Goal: Information Seeking & Learning: Learn about a topic

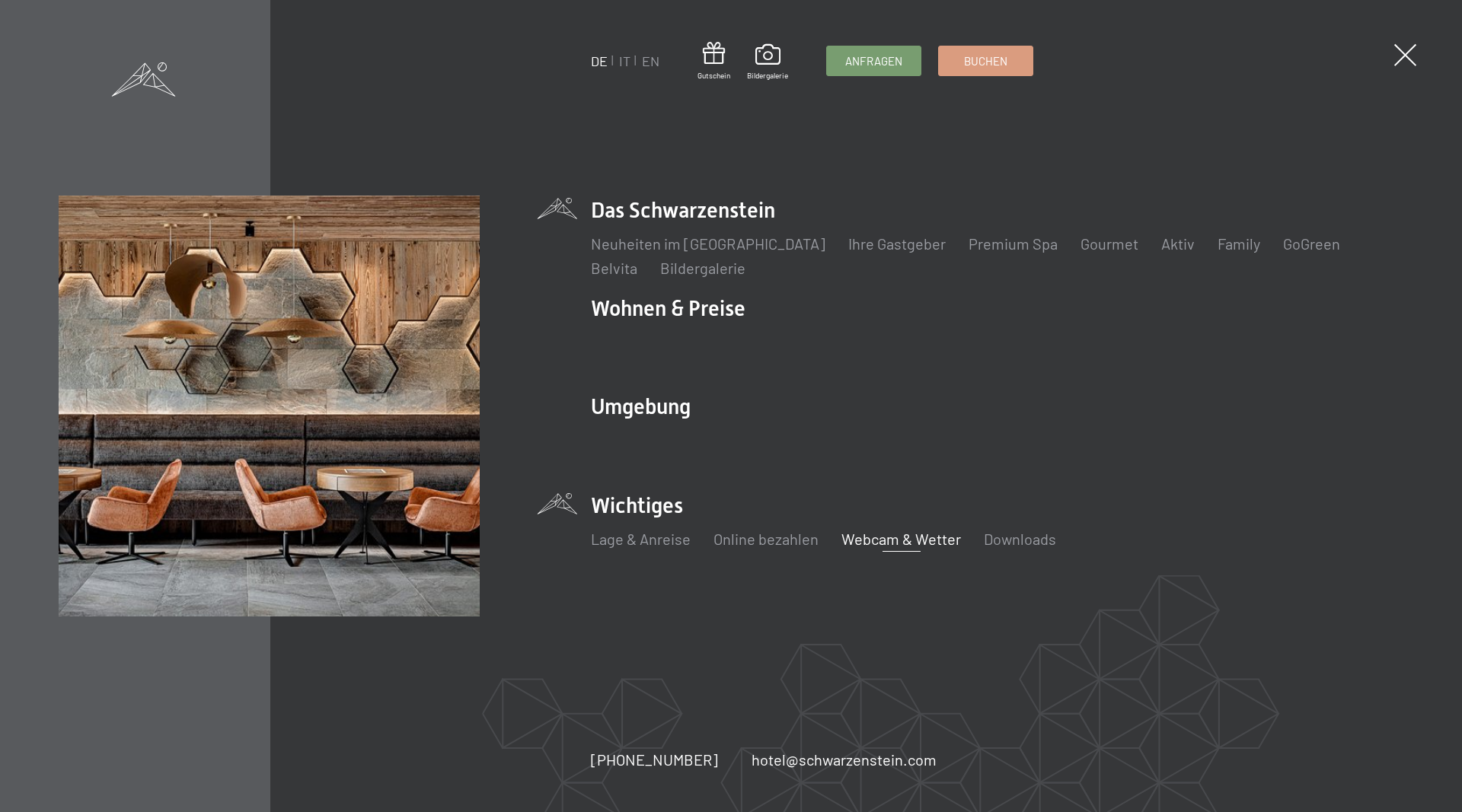
click at [894, 533] on link "Webcam & Wetter" at bounding box center [901, 539] width 119 height 19
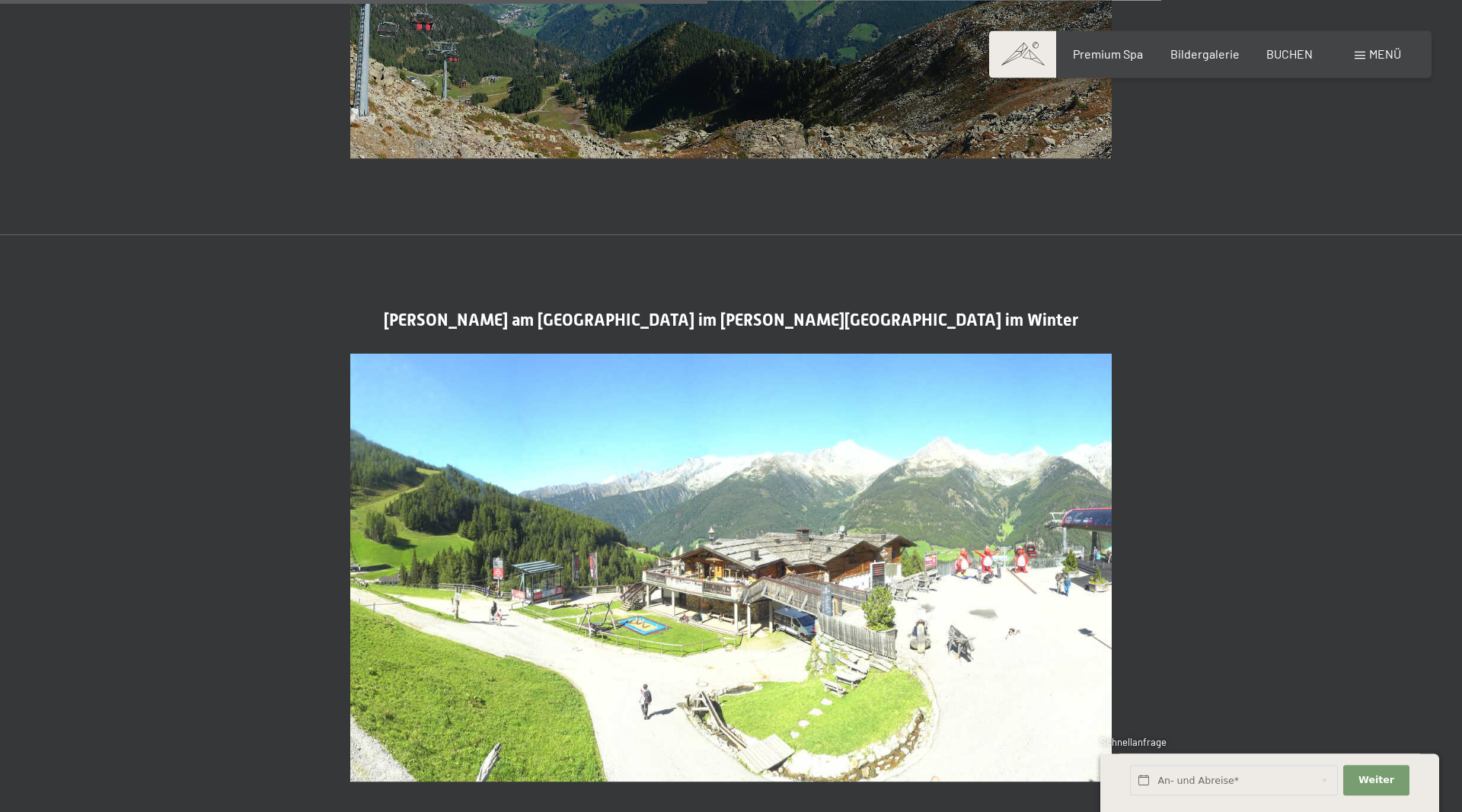
scroll to position [2328, 0]
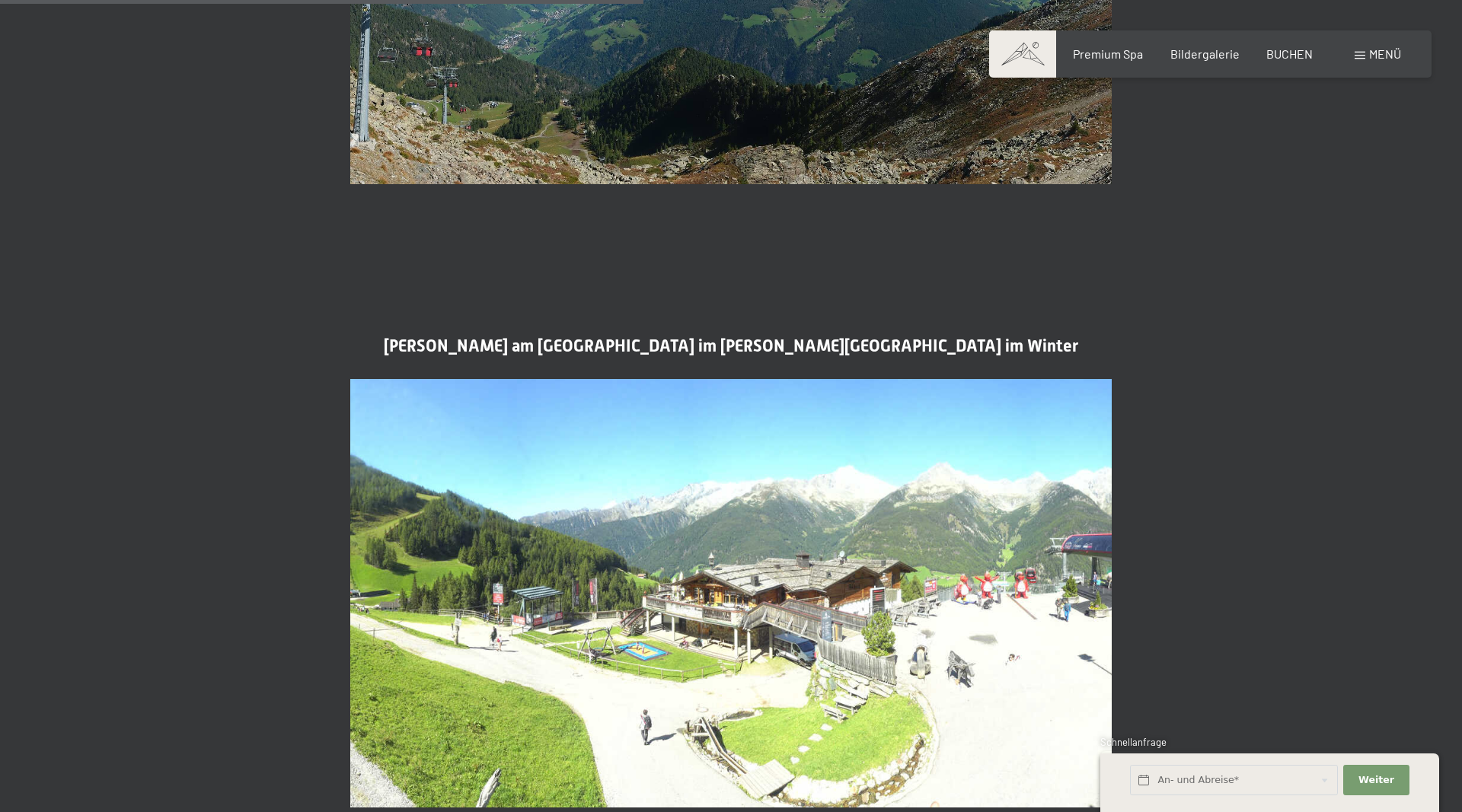
click at [1357, 60] on span at bounding box center [1360, 56] width 11 height 8
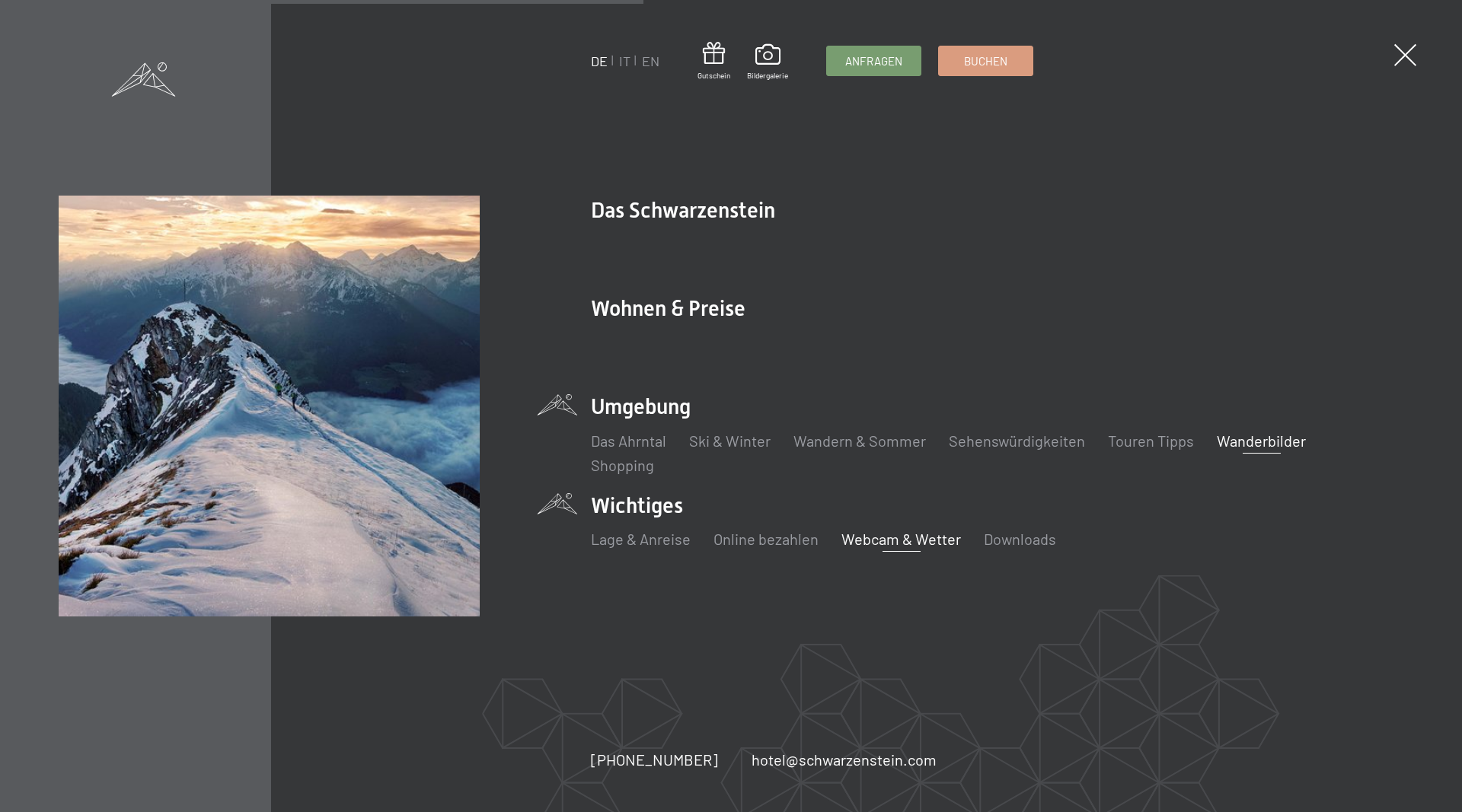
click at [1261, 446] on link "Wanderbilder" at bounding box center [1261, 440] width 89 height 19
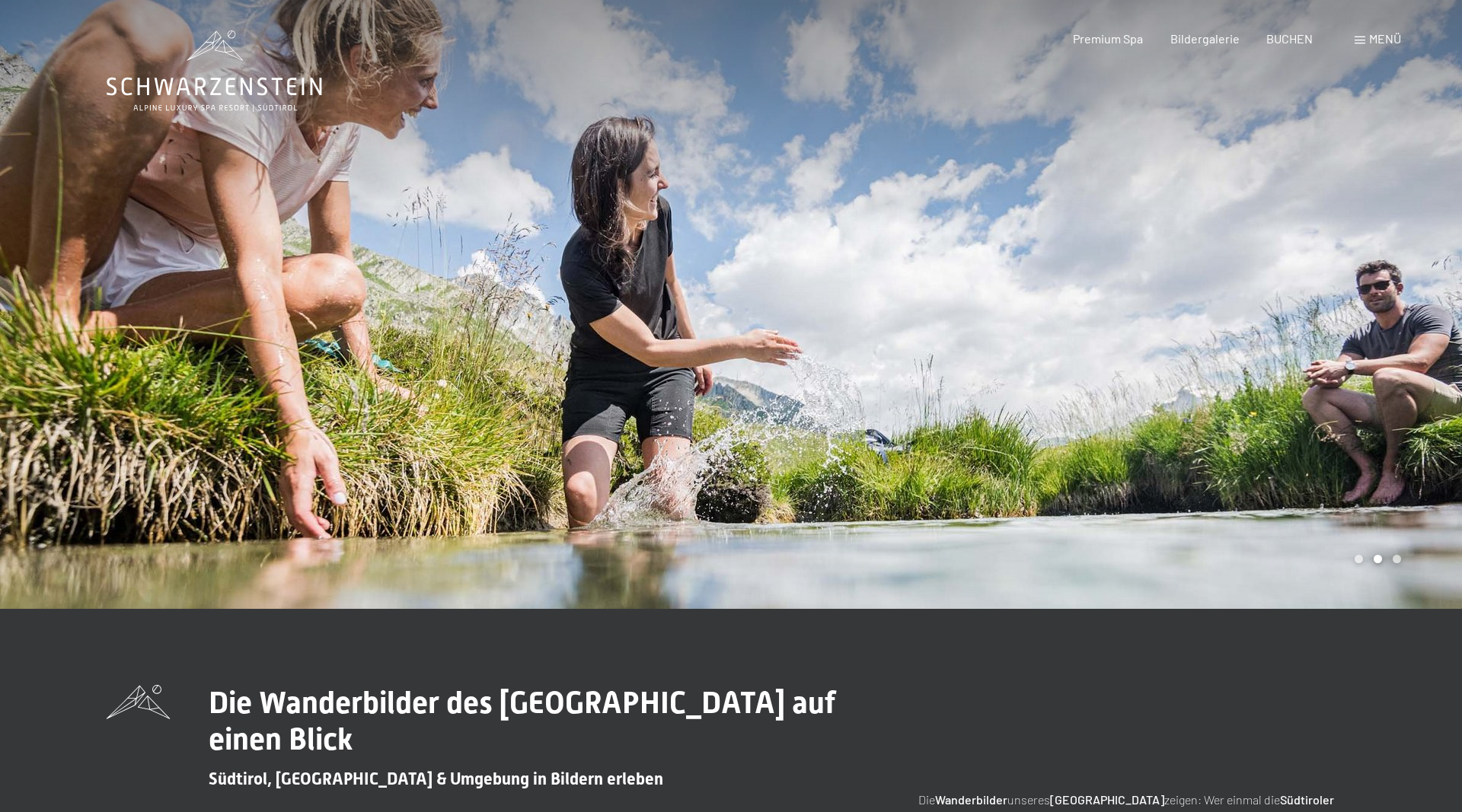
click at [1365, 41] on div "Menü" at bounding box center [1378, 39] width 46 height 17
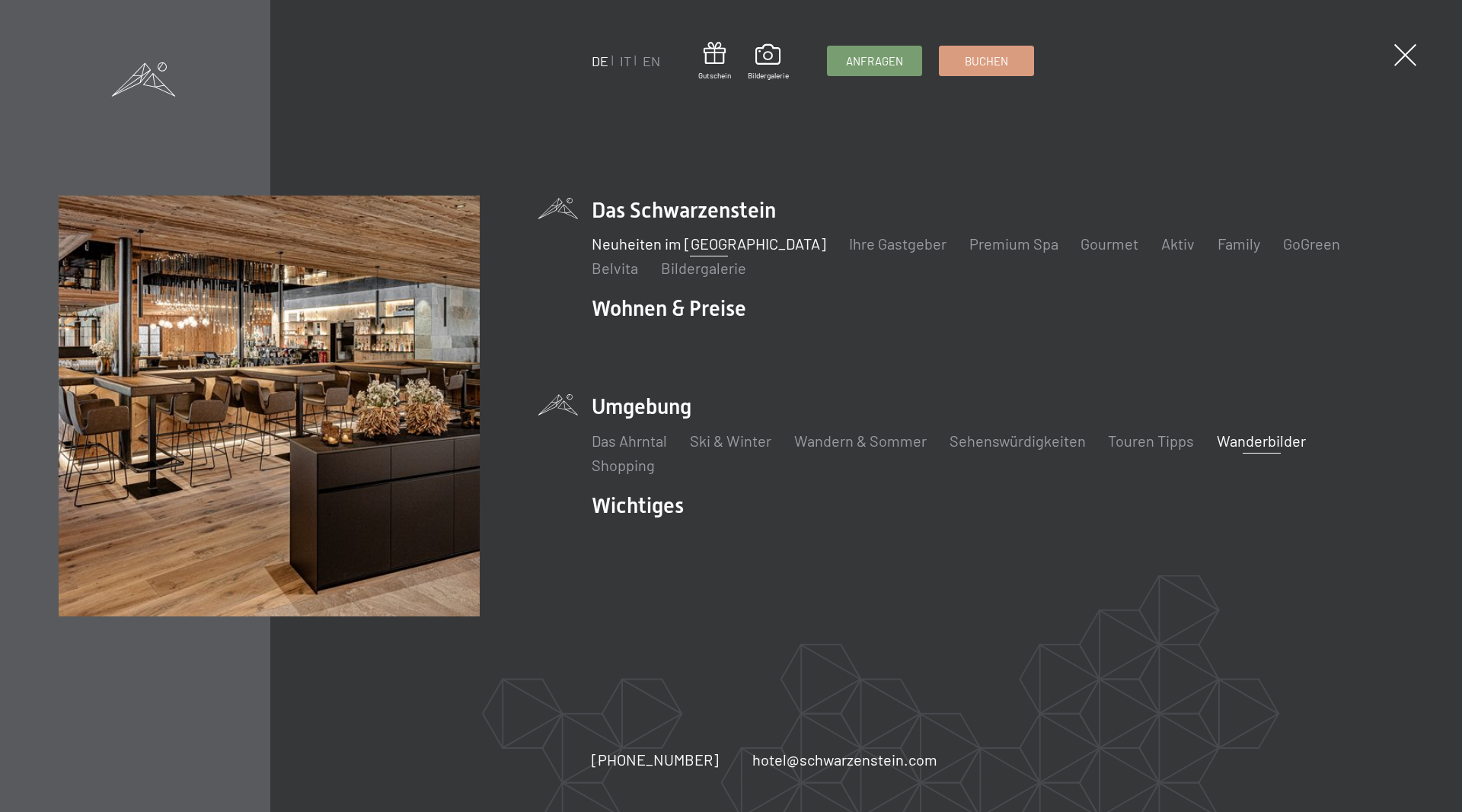
click at [686, 248] on link "Neuheiten im [GEOGRAPHIC_DATA]" at bounding box center [708, 244] width 235 height 19
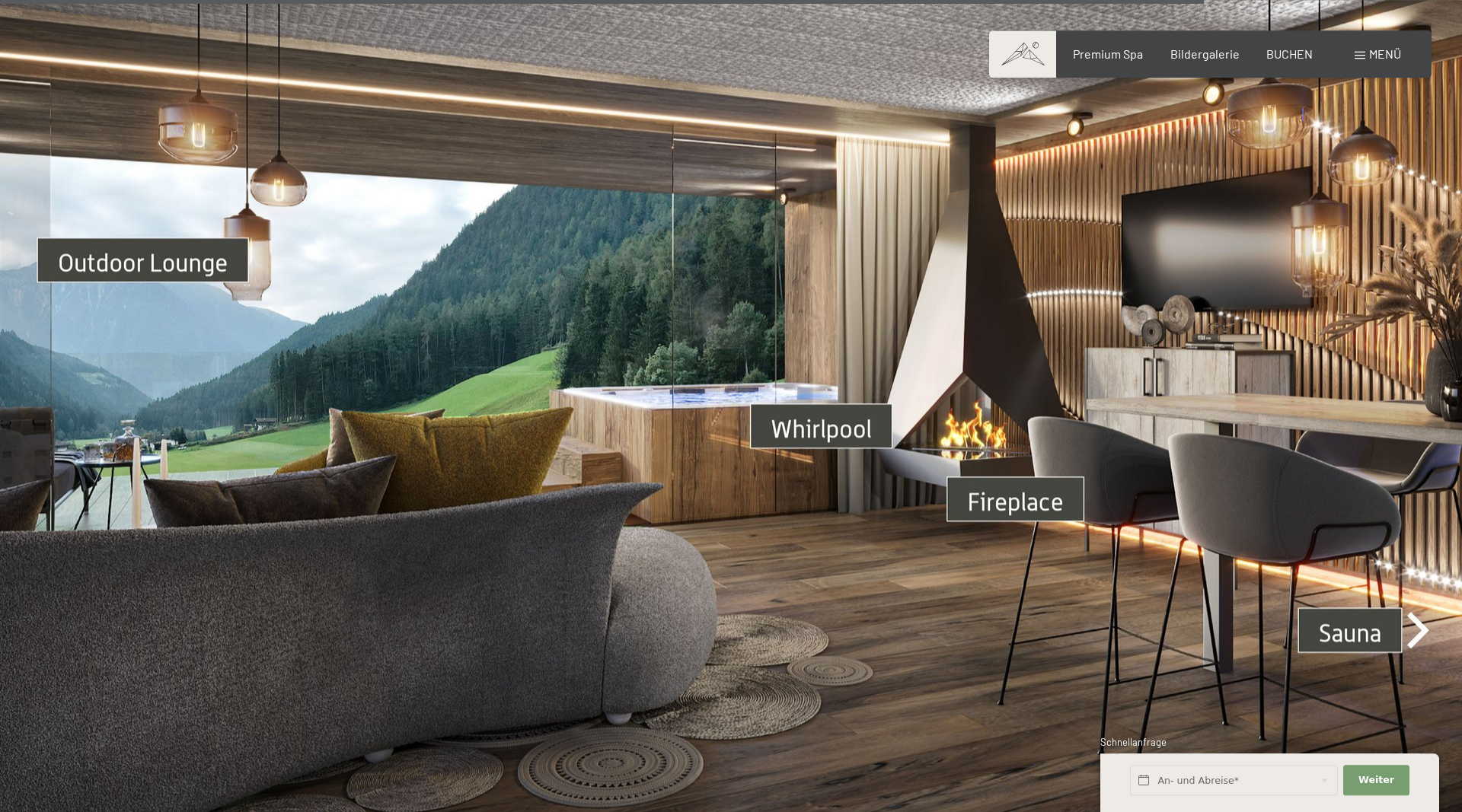
scroll to position [5287, 0]
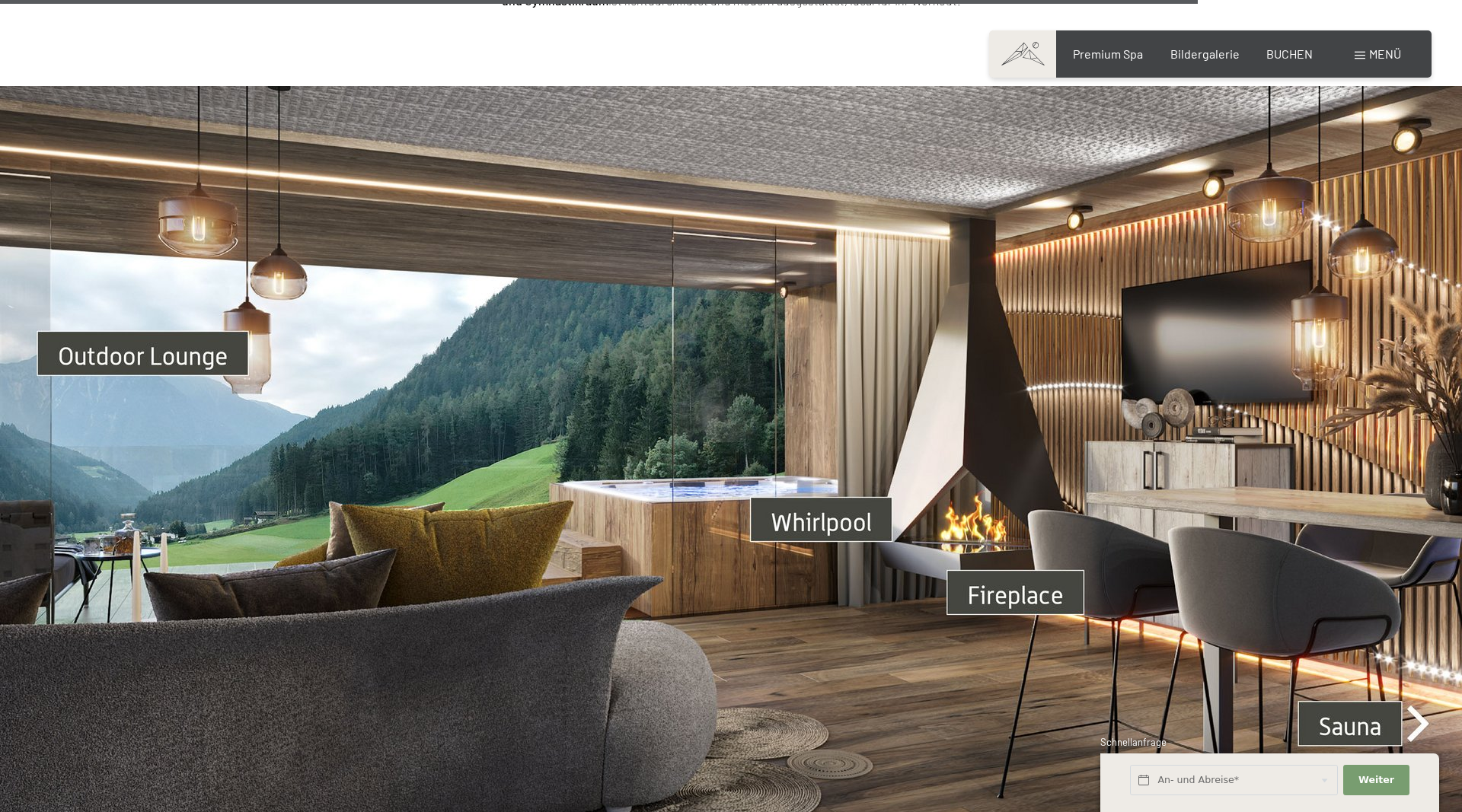
click at [1378, 56] on span "Menü" at bounding box center [1385, 53] width 32 height 15
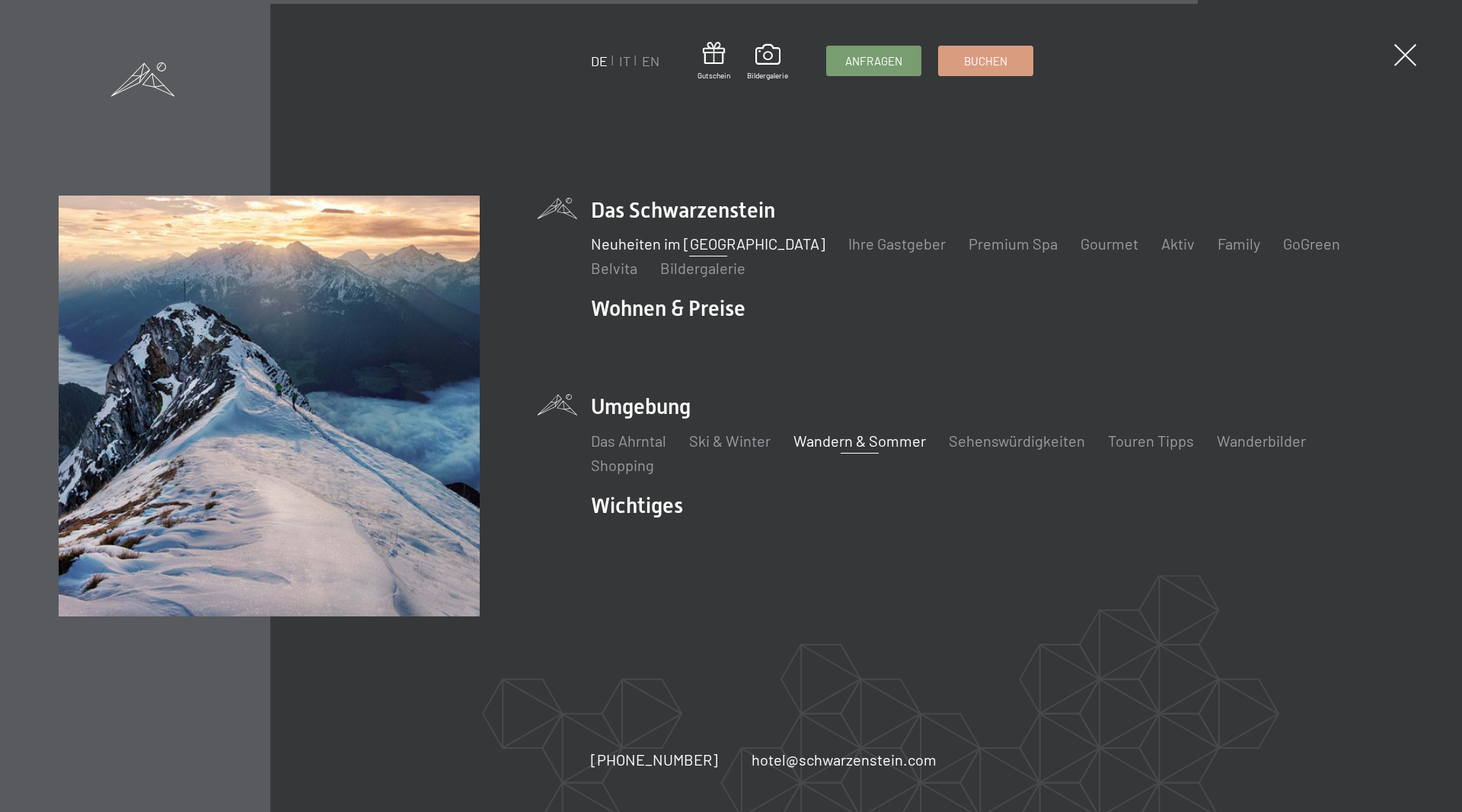
click at [874, 440] on link "Wandern & Sommer" at bounding box center [859, 440] width 132 height 19
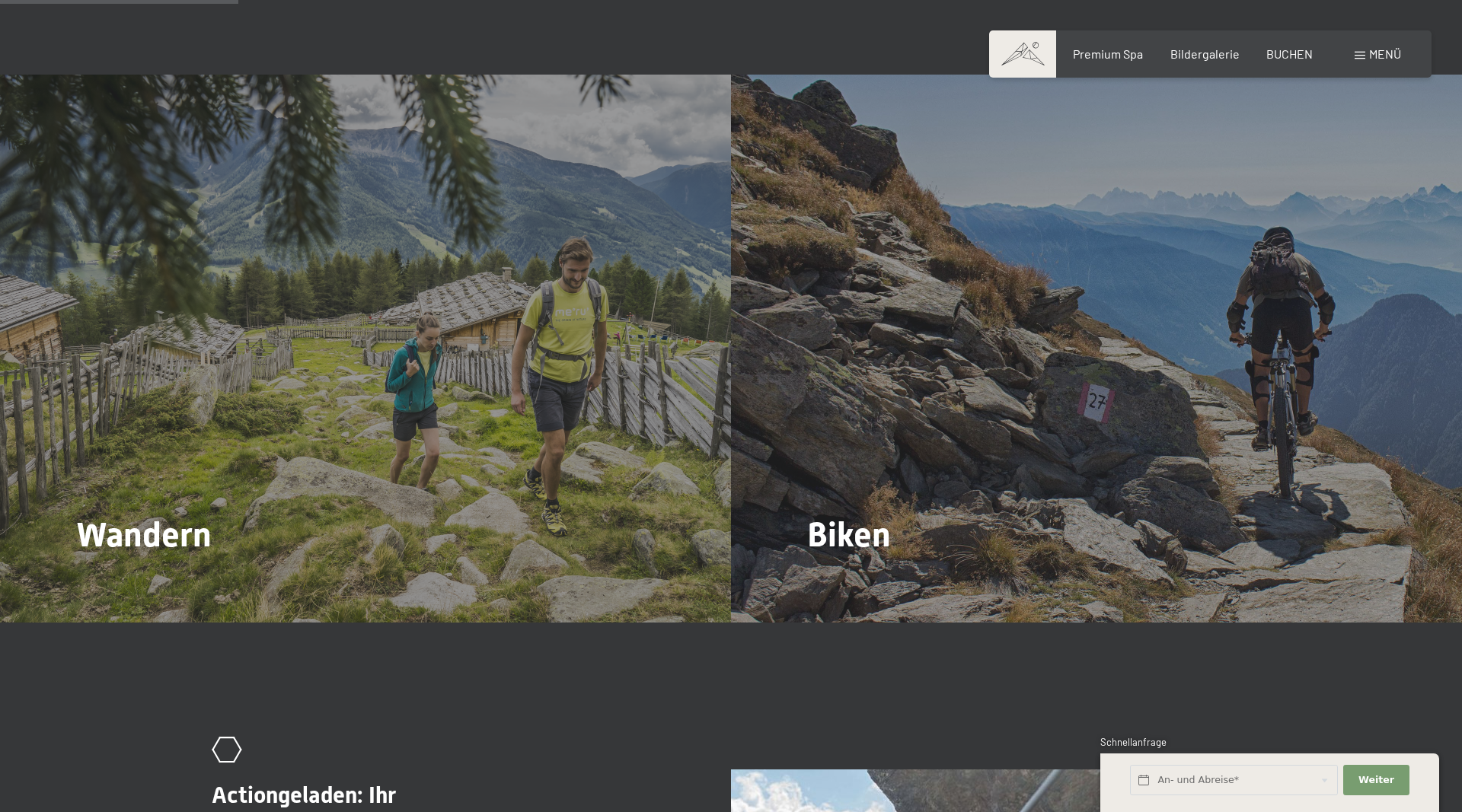
scroll to position [1785, 0]
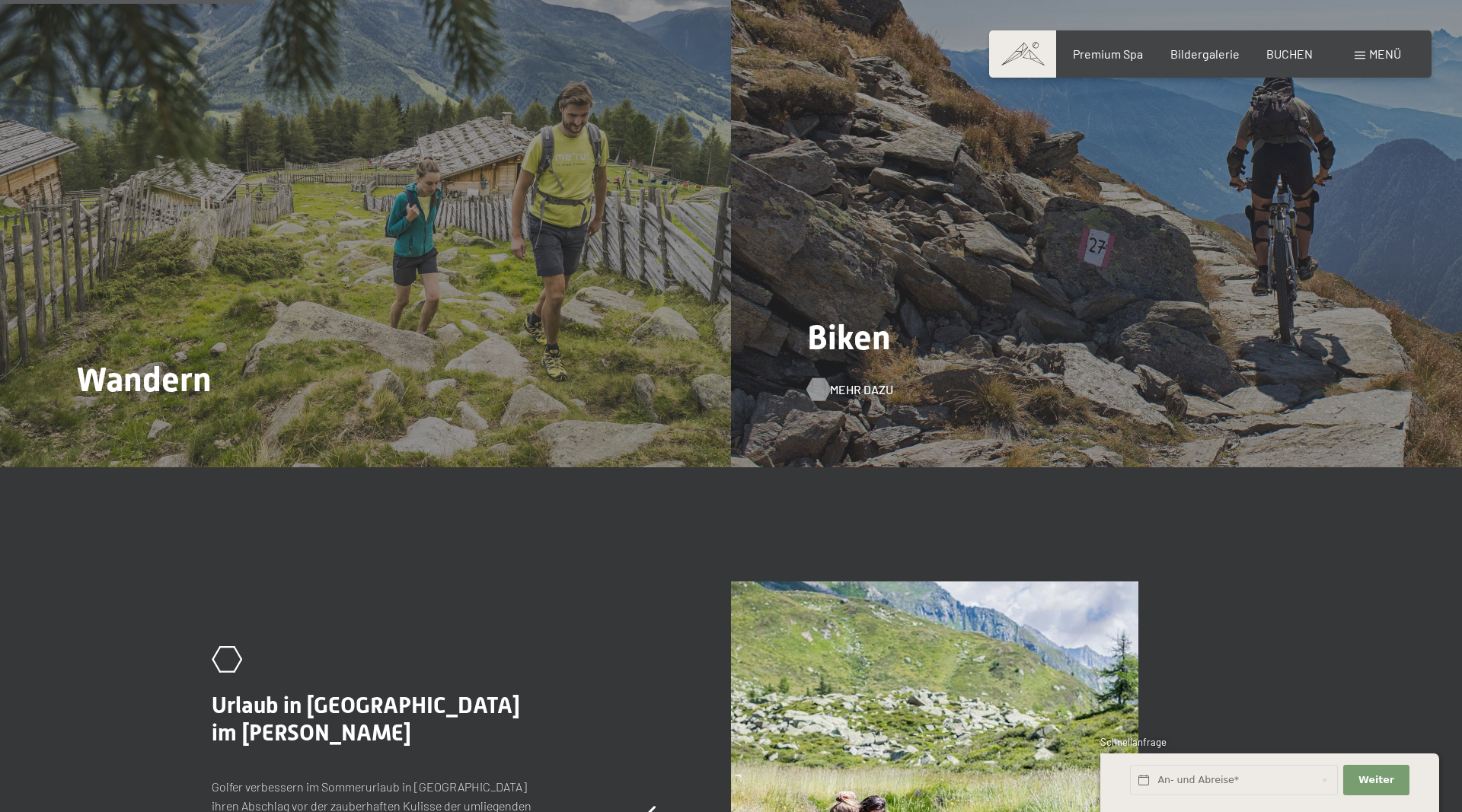
click at [849, 382] on span "Mehr dazu" at bounding box center [862, 390] width 63 height 17
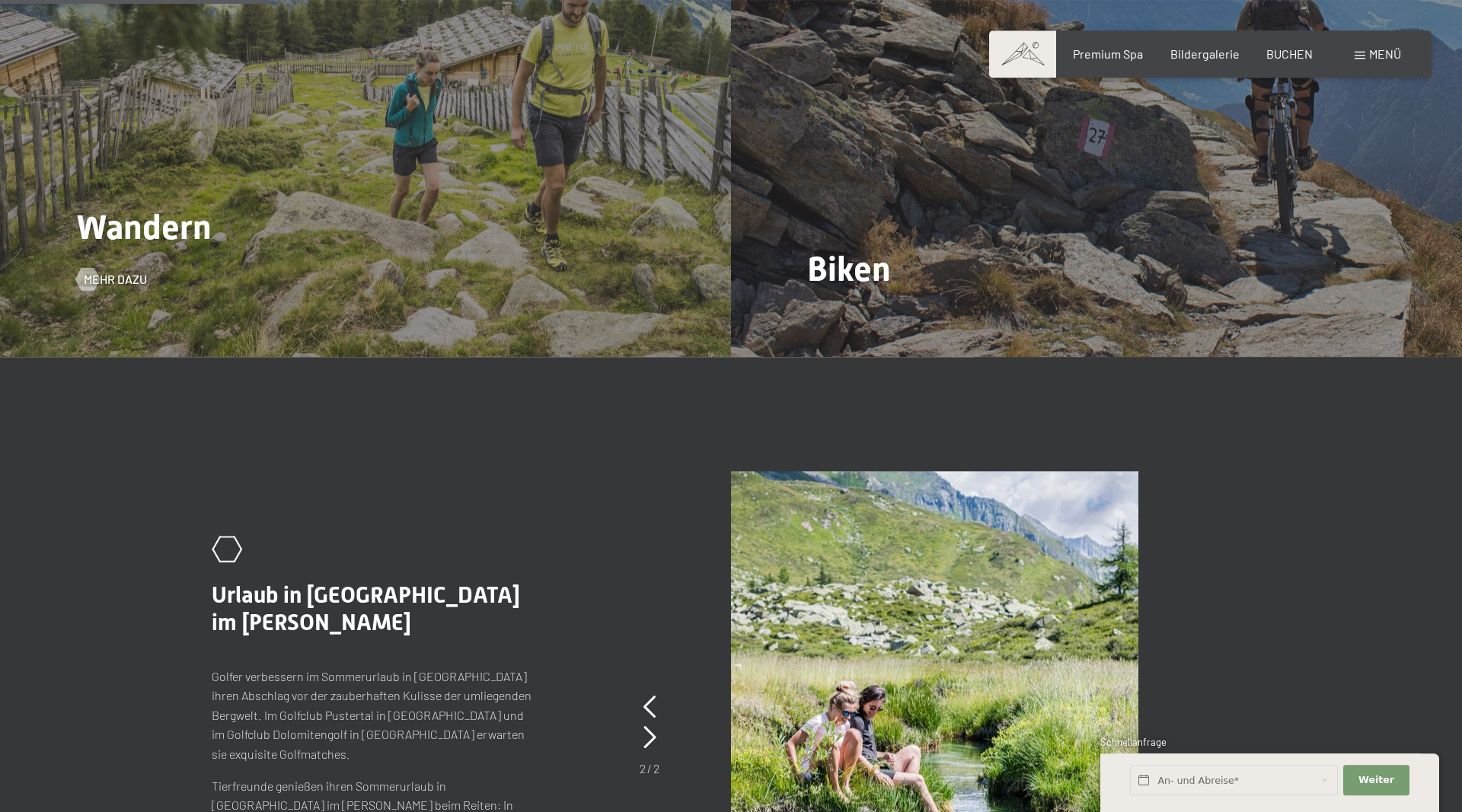
scroll to position [1863, 0]
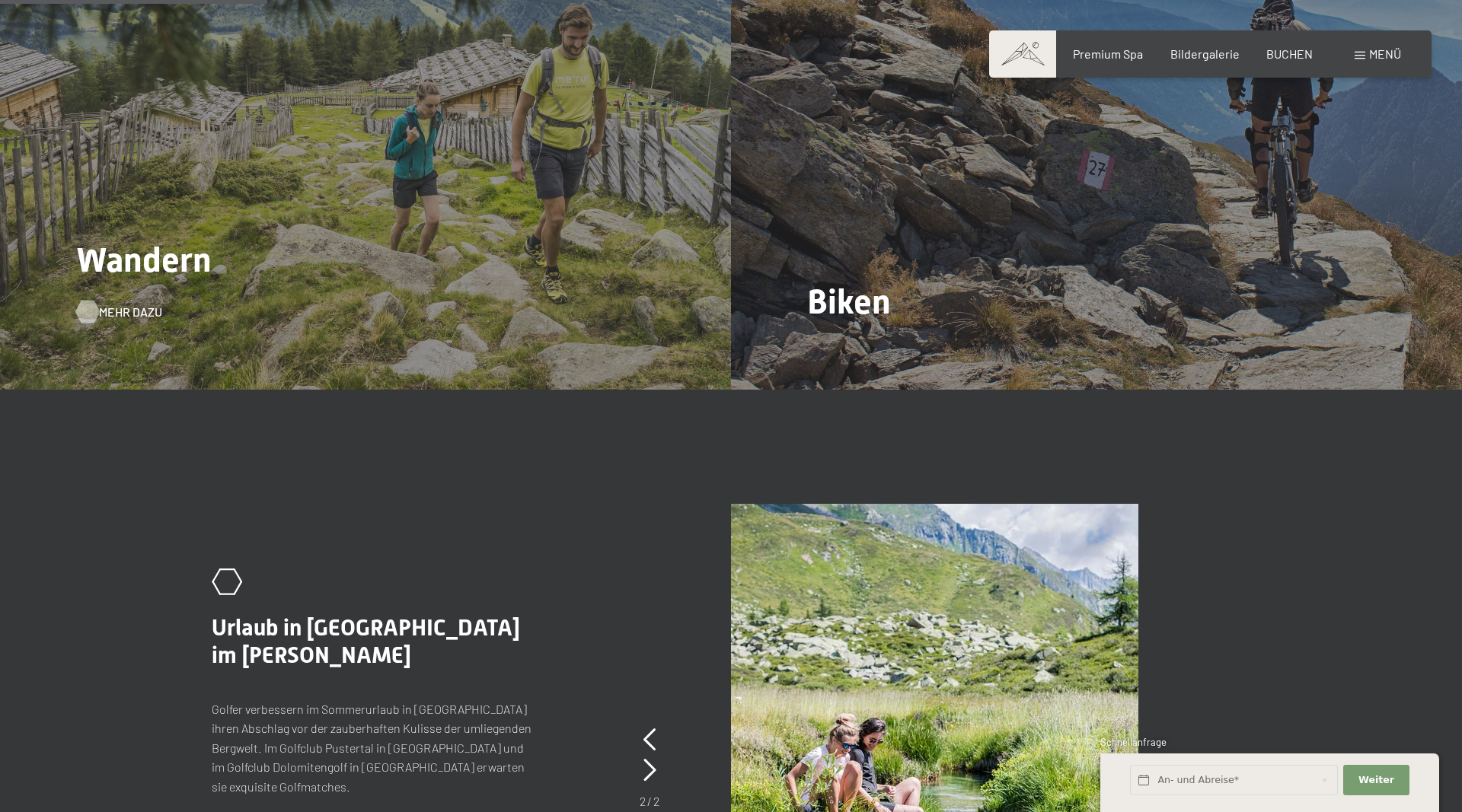
click at [129, 303] on span "Mehr dazu" at bounding box center [131, 312] width 63 height 17
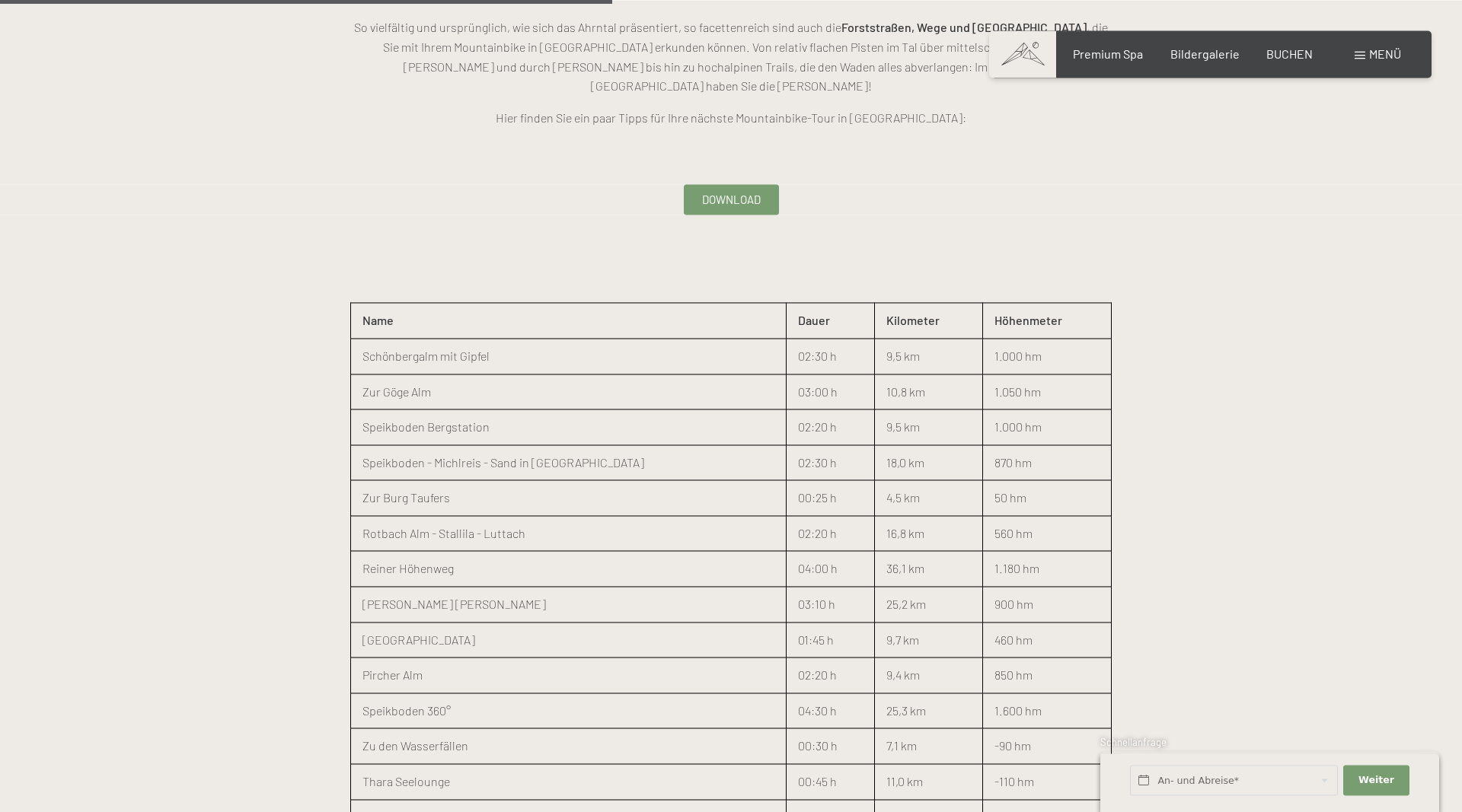
scroll to position [1941, 0]
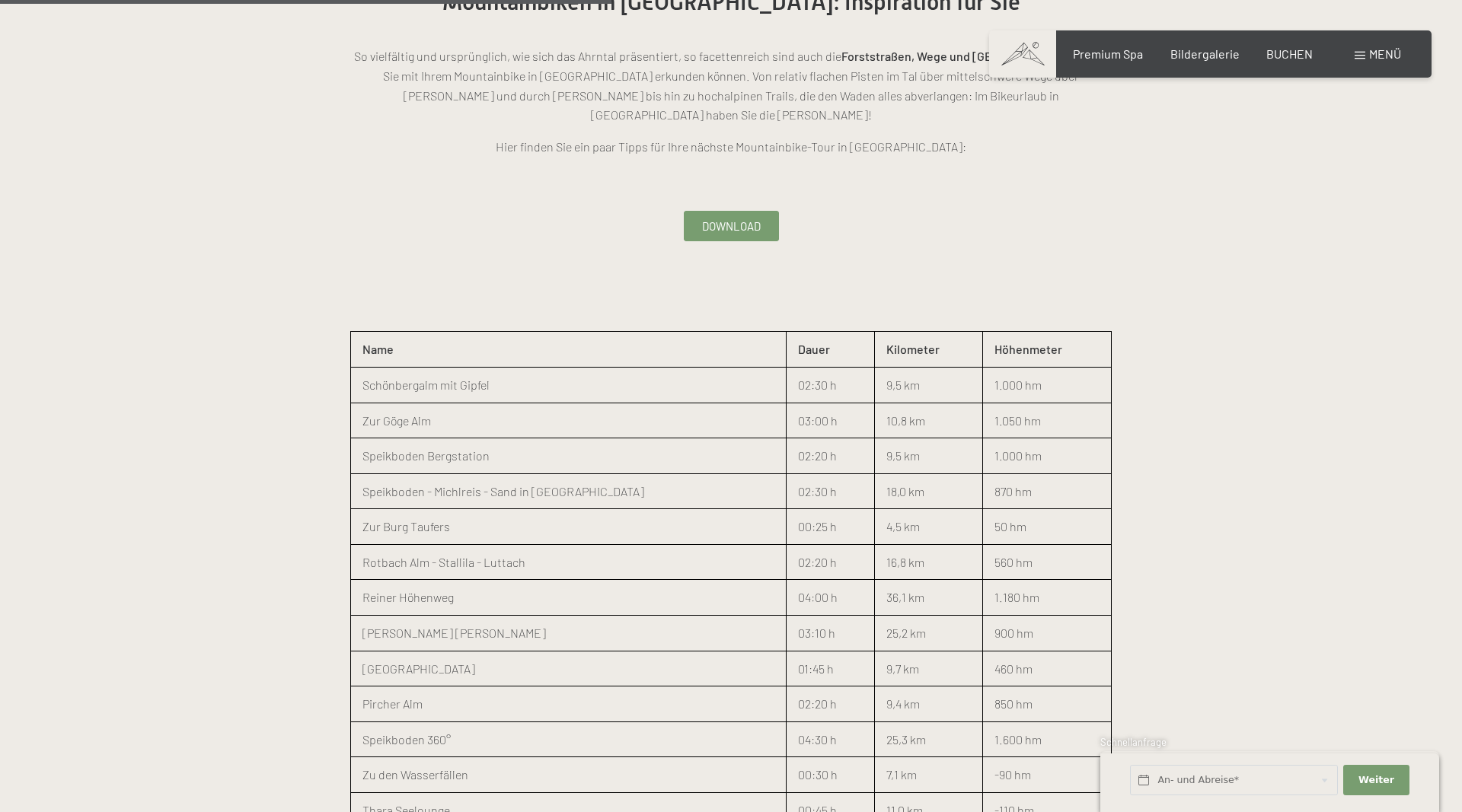
click at [736, 218] on span "Download" at bounding box center [731, 226] width 59 height 16
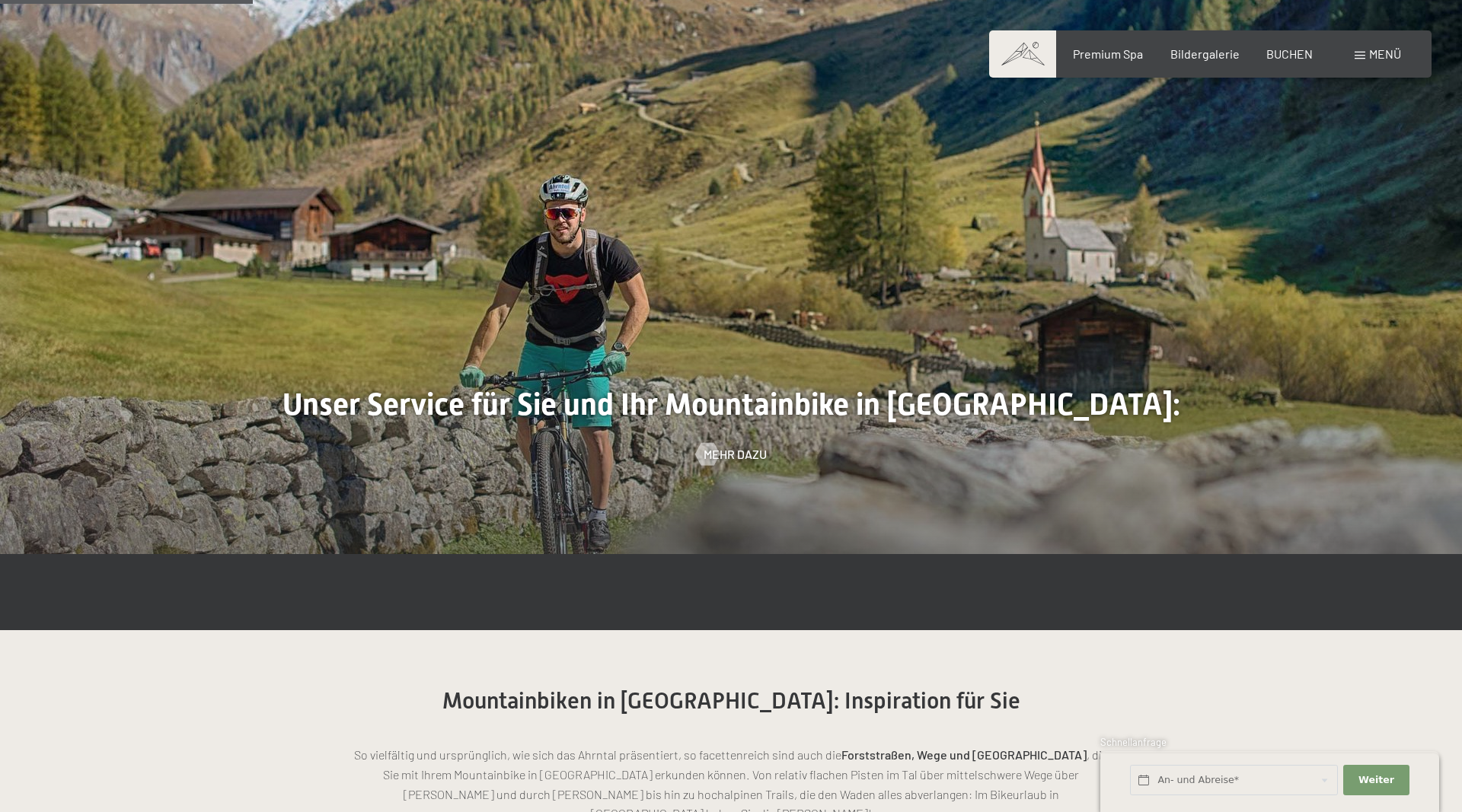
scroll to position [776, 0]
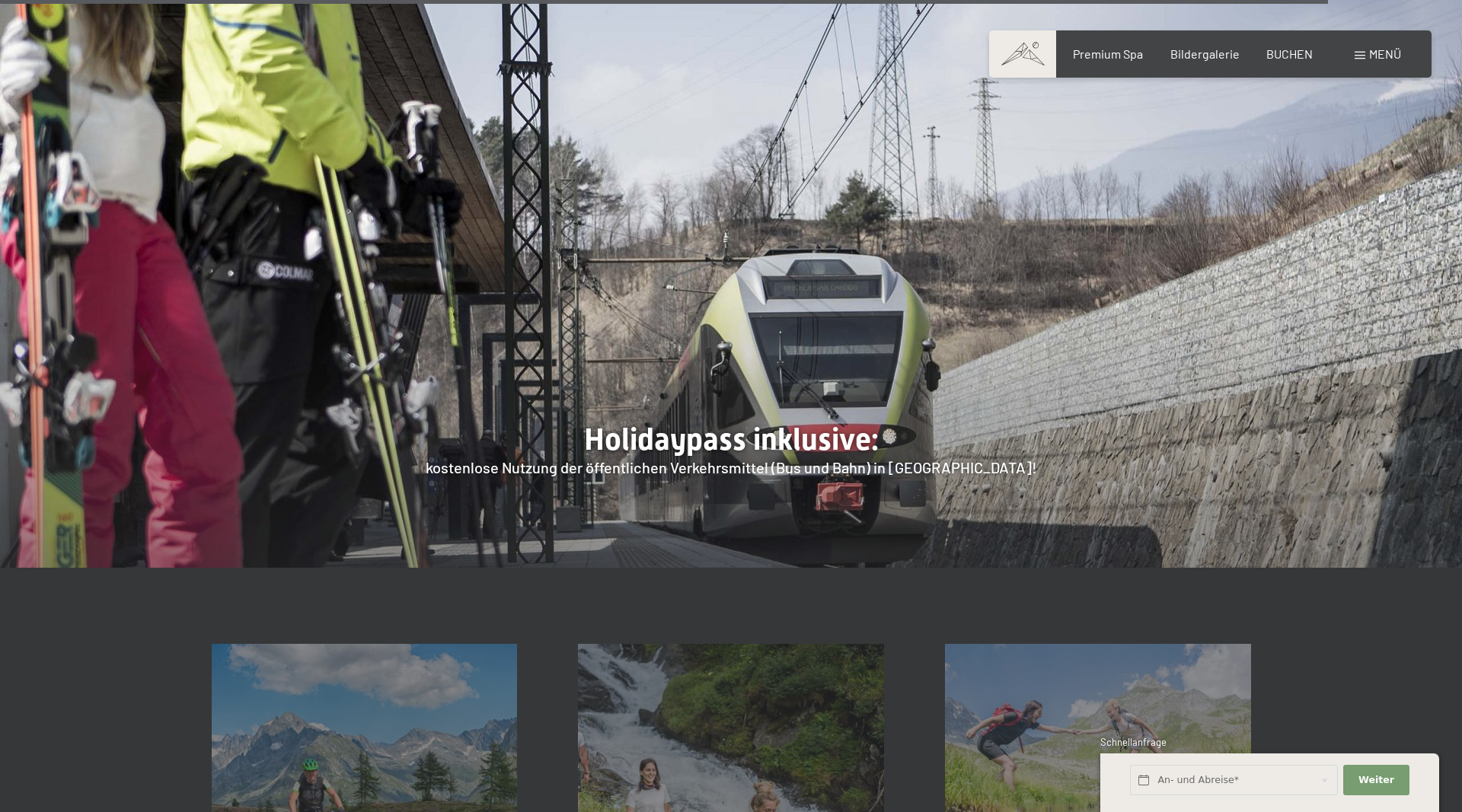
scroll to position [5744, 0]
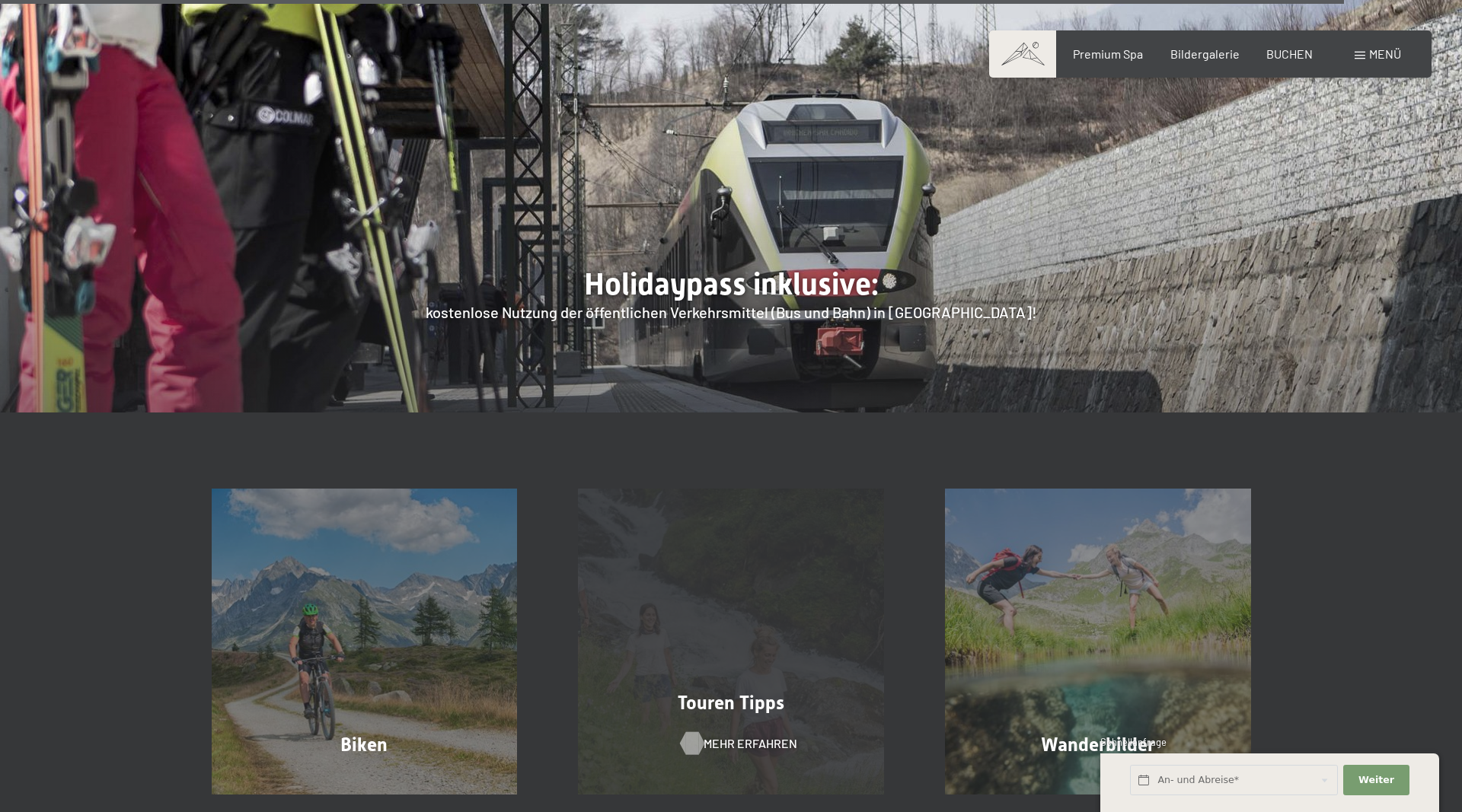
click at [696, 732] on div at bounding box center [692, 743] width 13 height 22
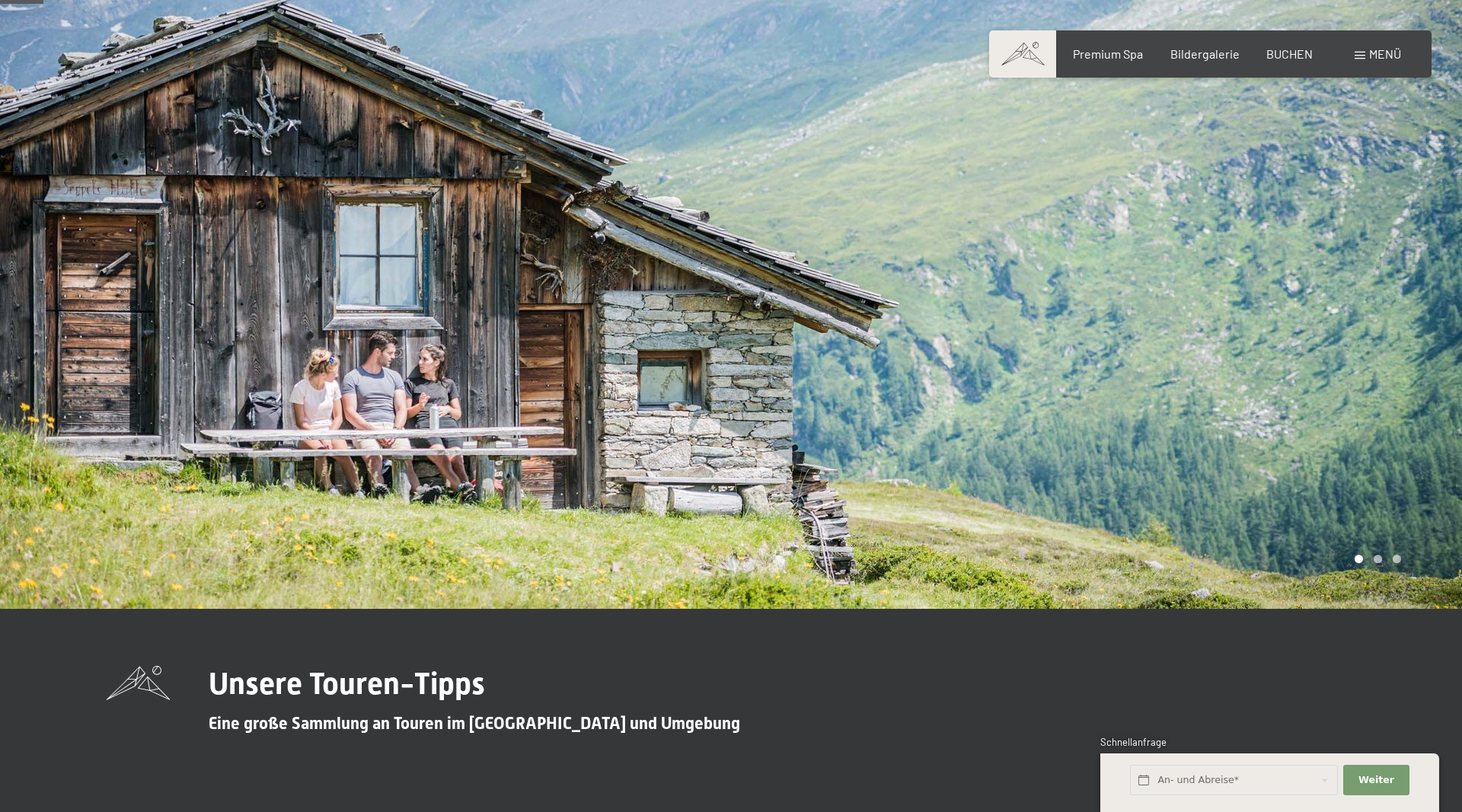
scroll to position [776, 0]
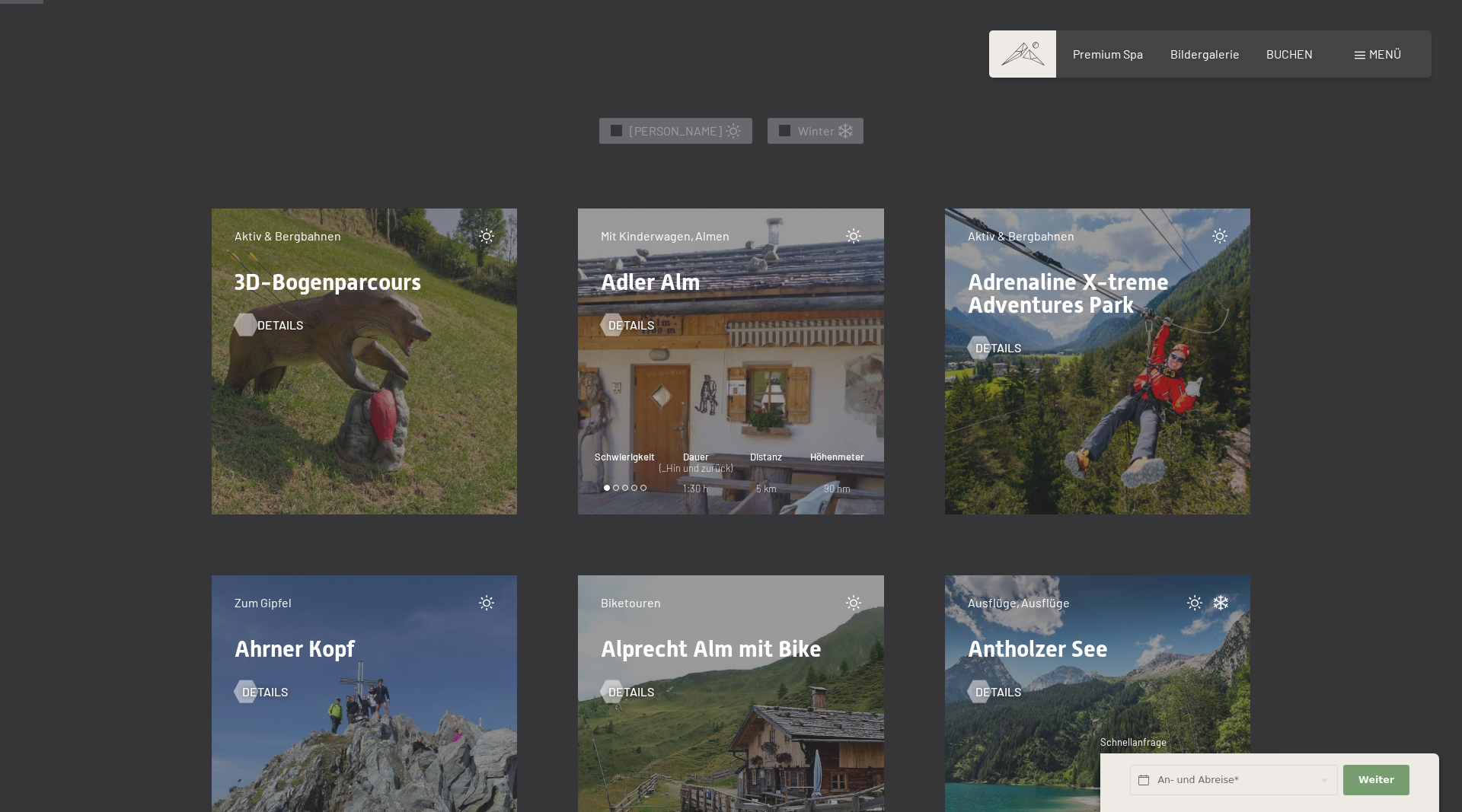
click at [259, 324] on span "Details" at bounding box center [280, 325] width 46 height 17
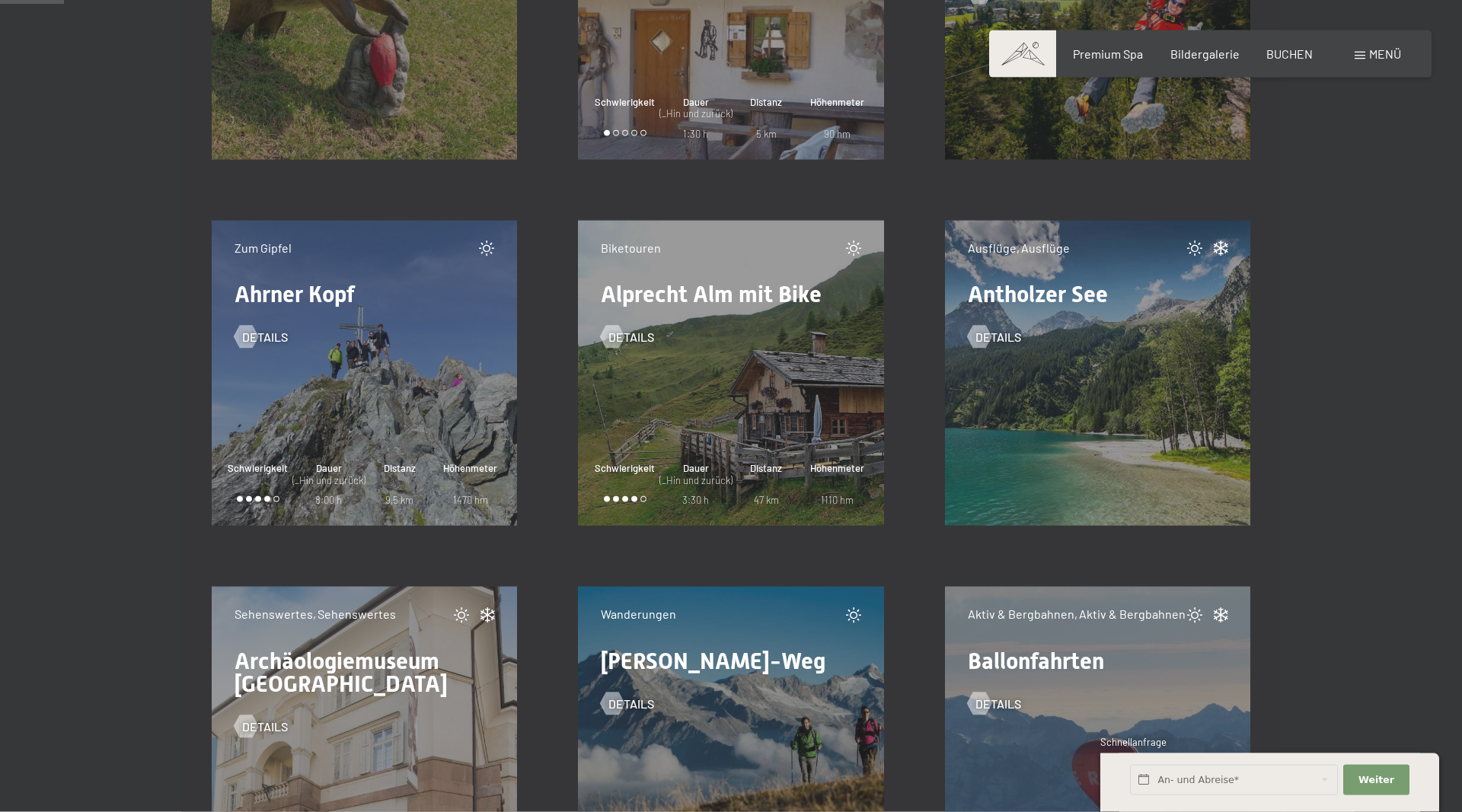
scroll to position [1164, 0]
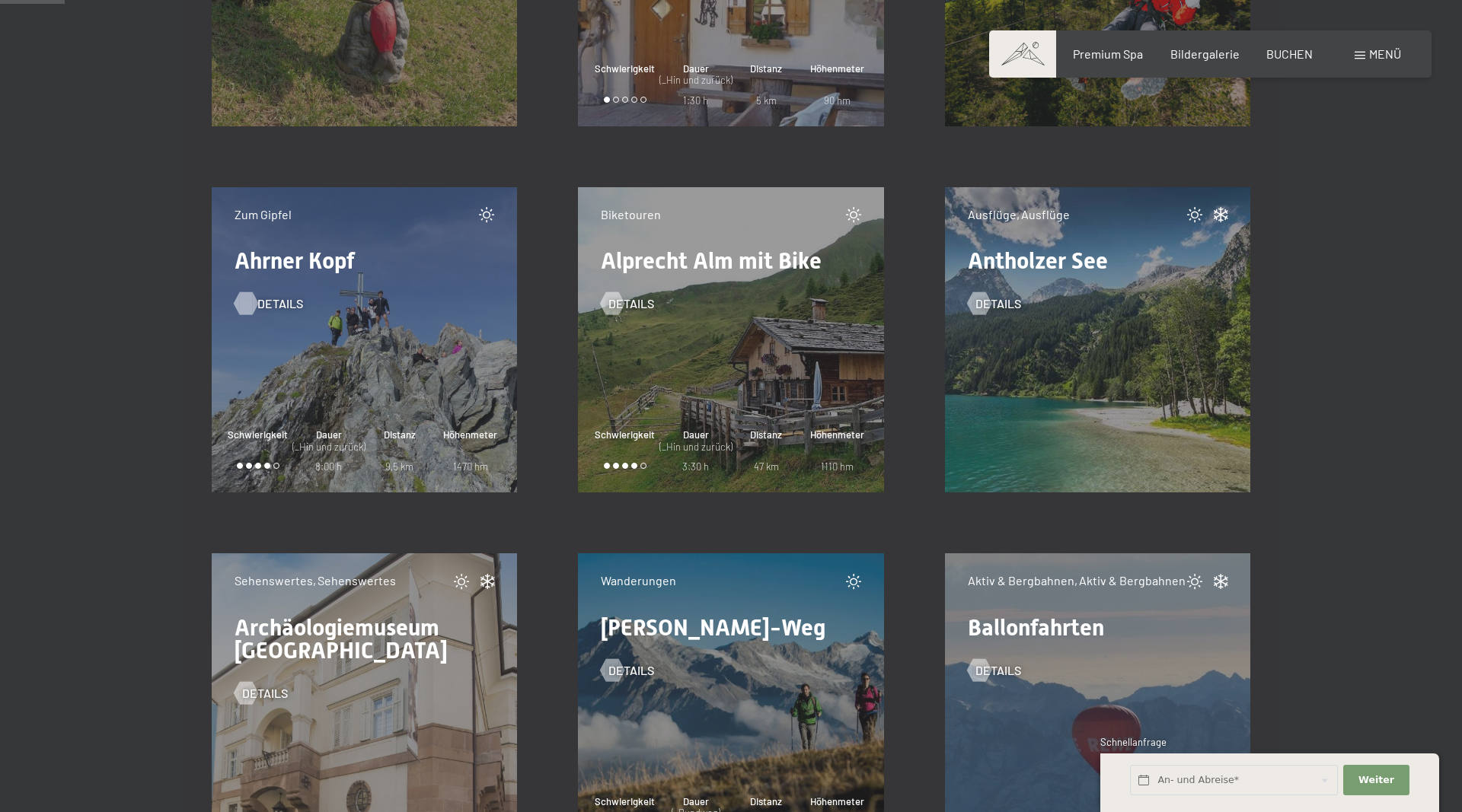
click at [252, 304] on div at bounding box center [245, 303] width 13 height 22
click at [999, 307] on span "Details" at bounding box center [1013, 303] width 46 height 17
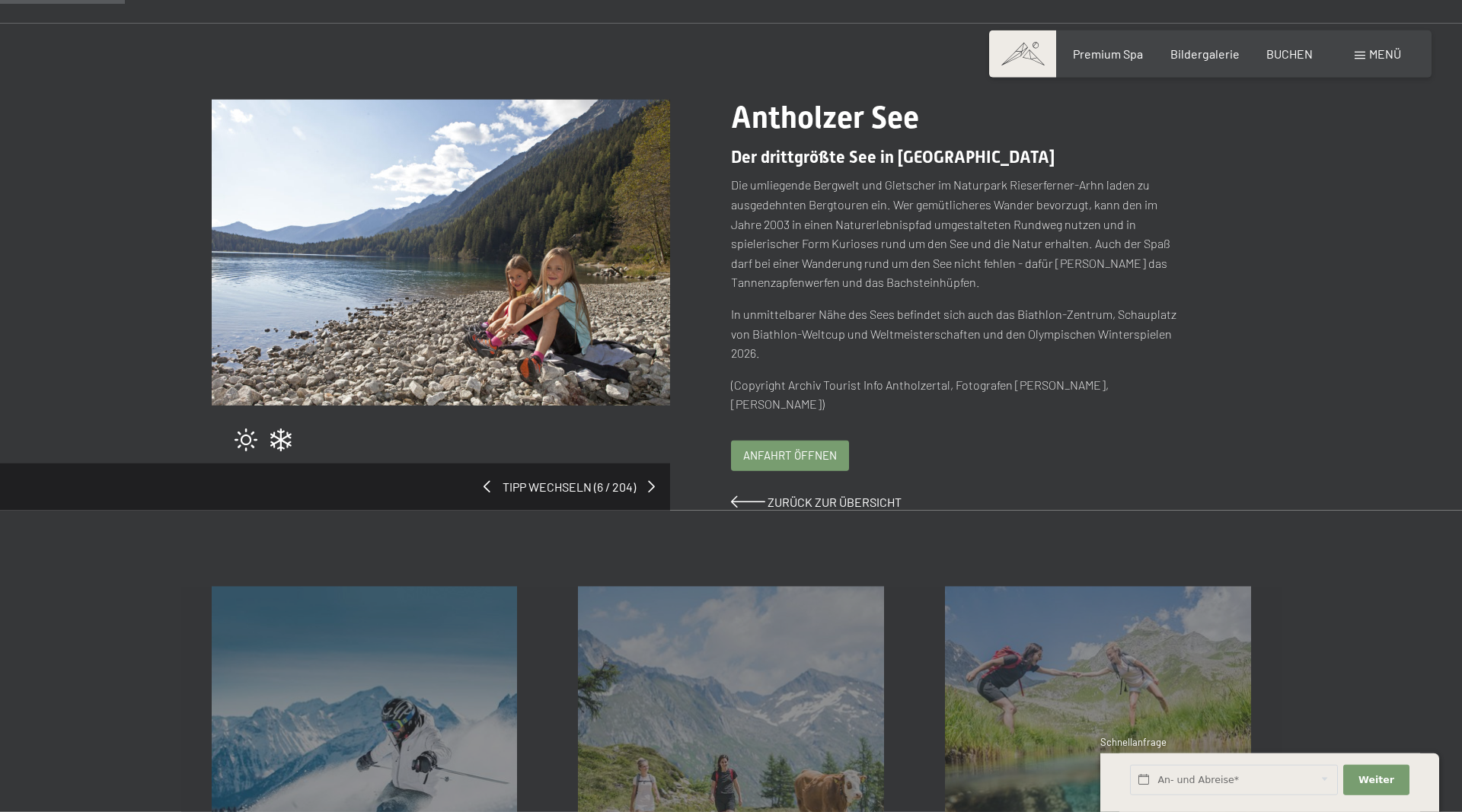
scroll to position [156, 0]
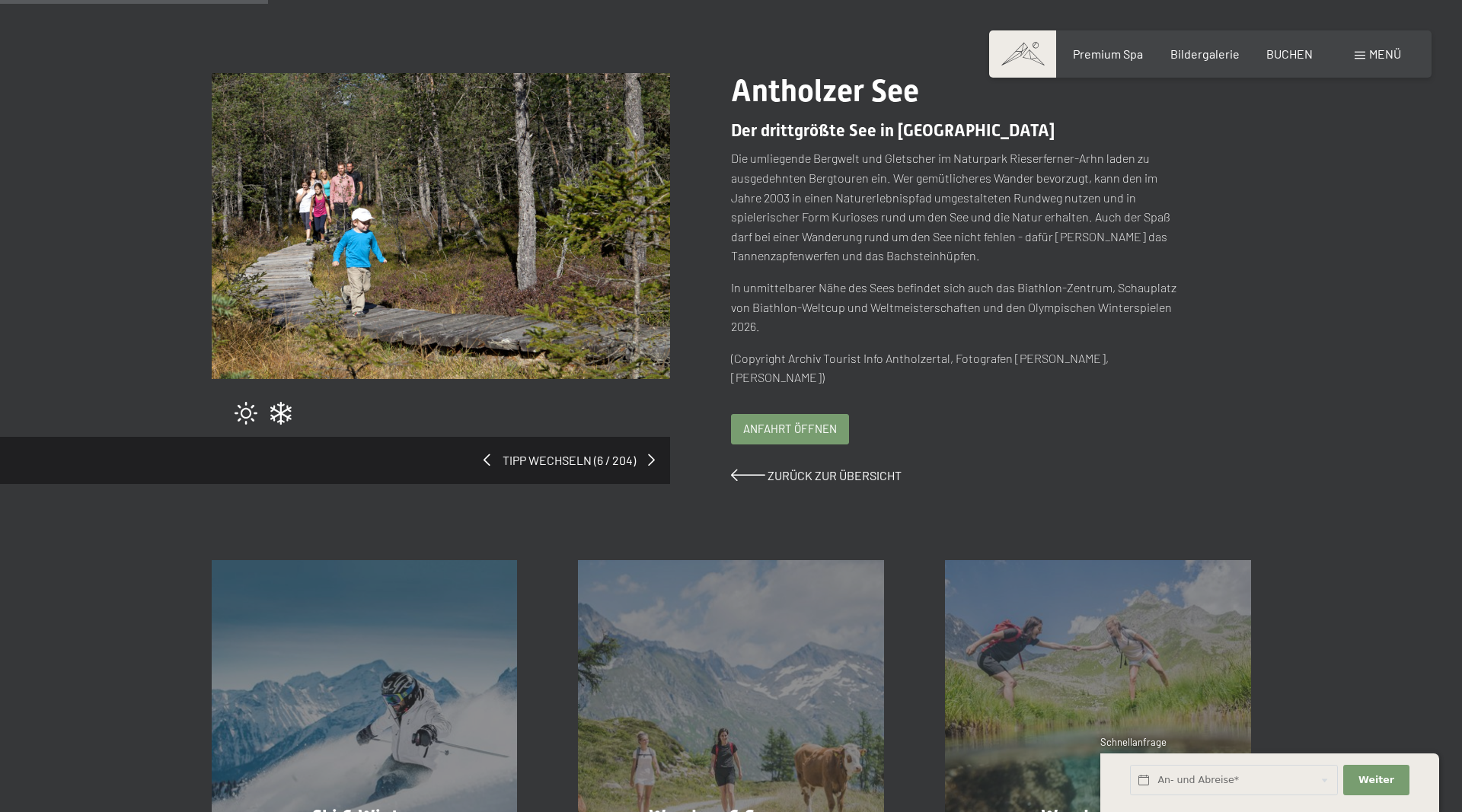
click at [643, 464] on span "Tipp wechseln (6 / 204)" at bounding box center [569, 461] width 158 height 17
click at [650, 461] on div "Tipp wechseln (6 / 204)" at bounding box center [335, 460] width 670 height 47
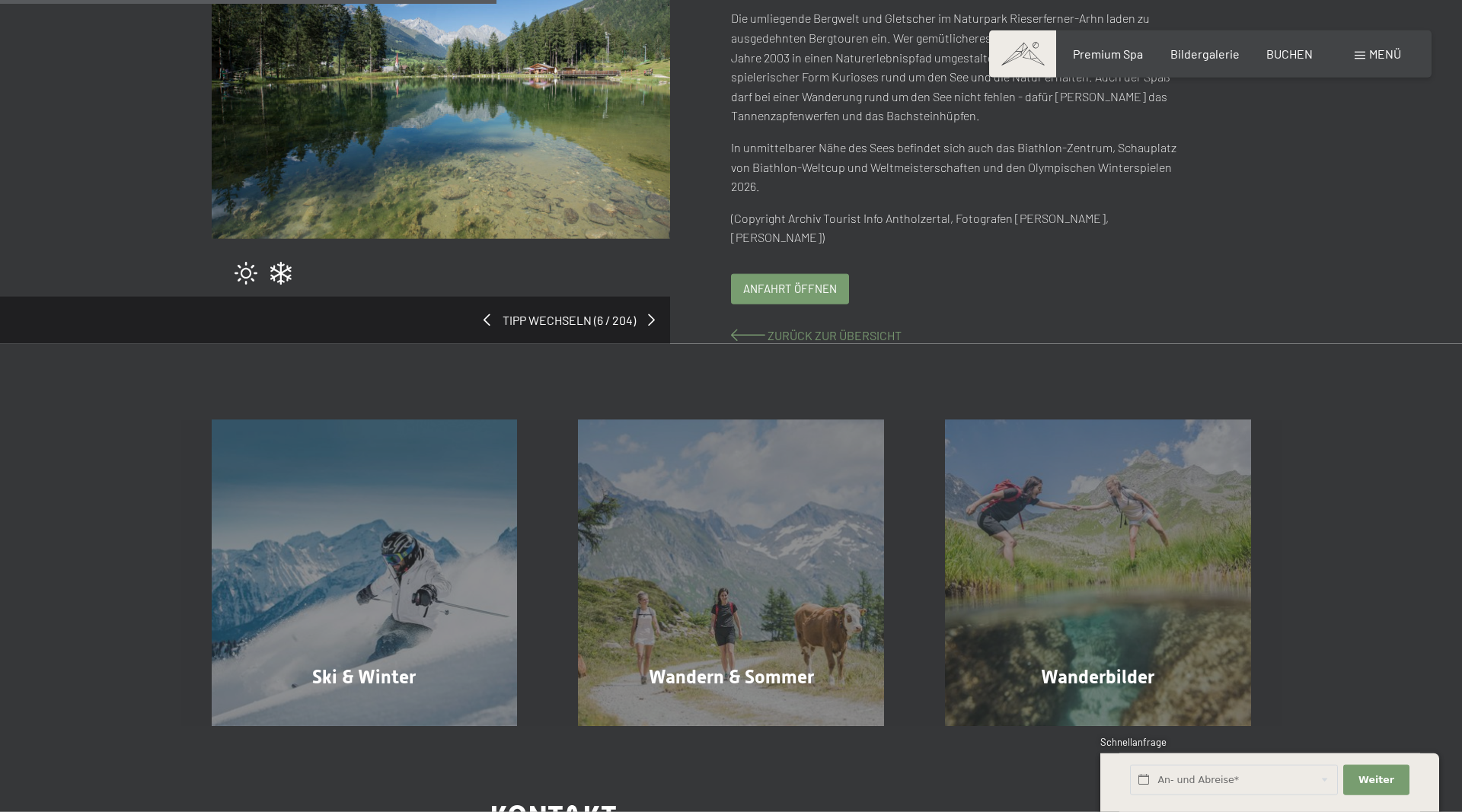
scroll to position [310, 0]
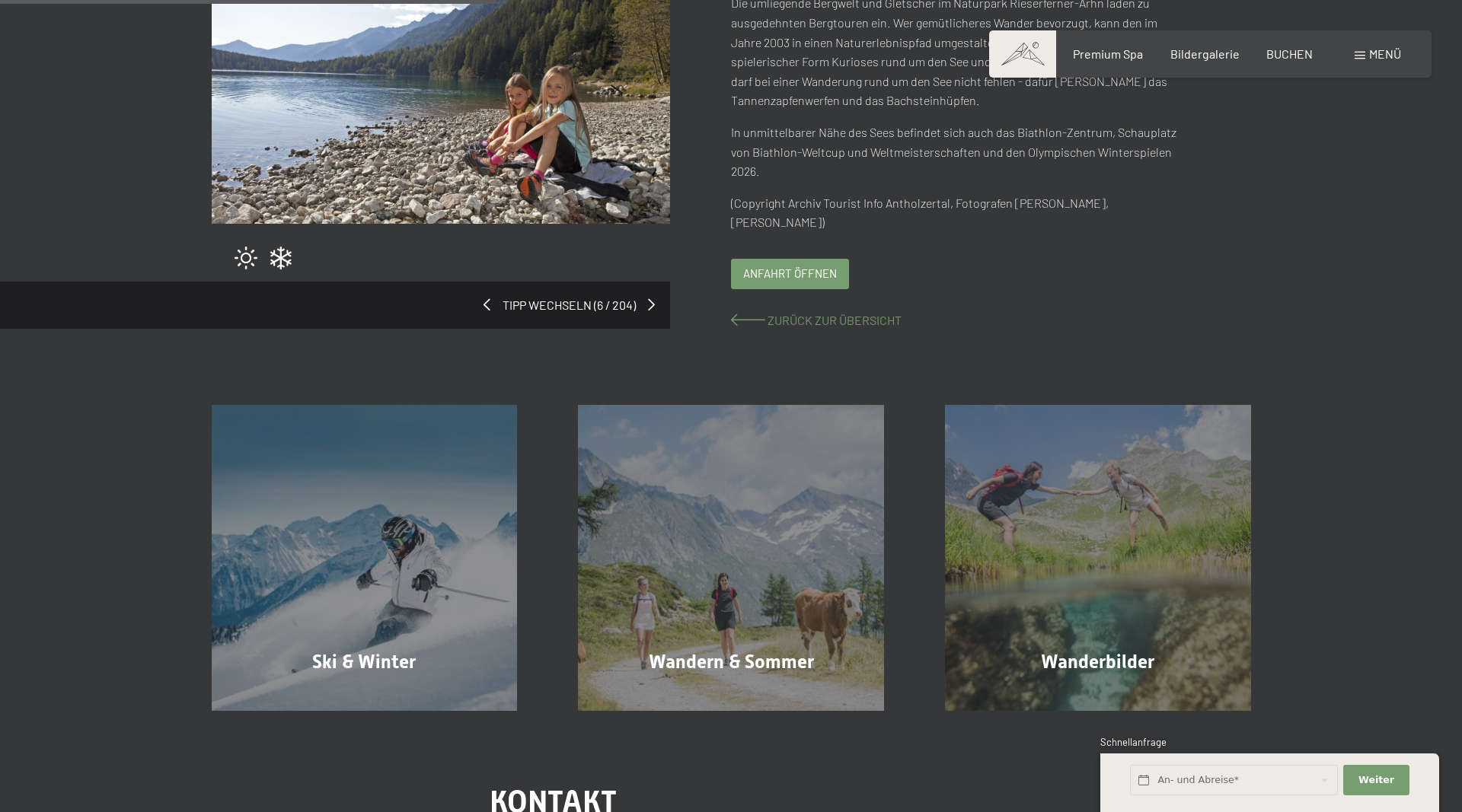
click at [808, 326] on span "Zurück zur Übersicht" at bounding box center [834, 320] width 134 height 15
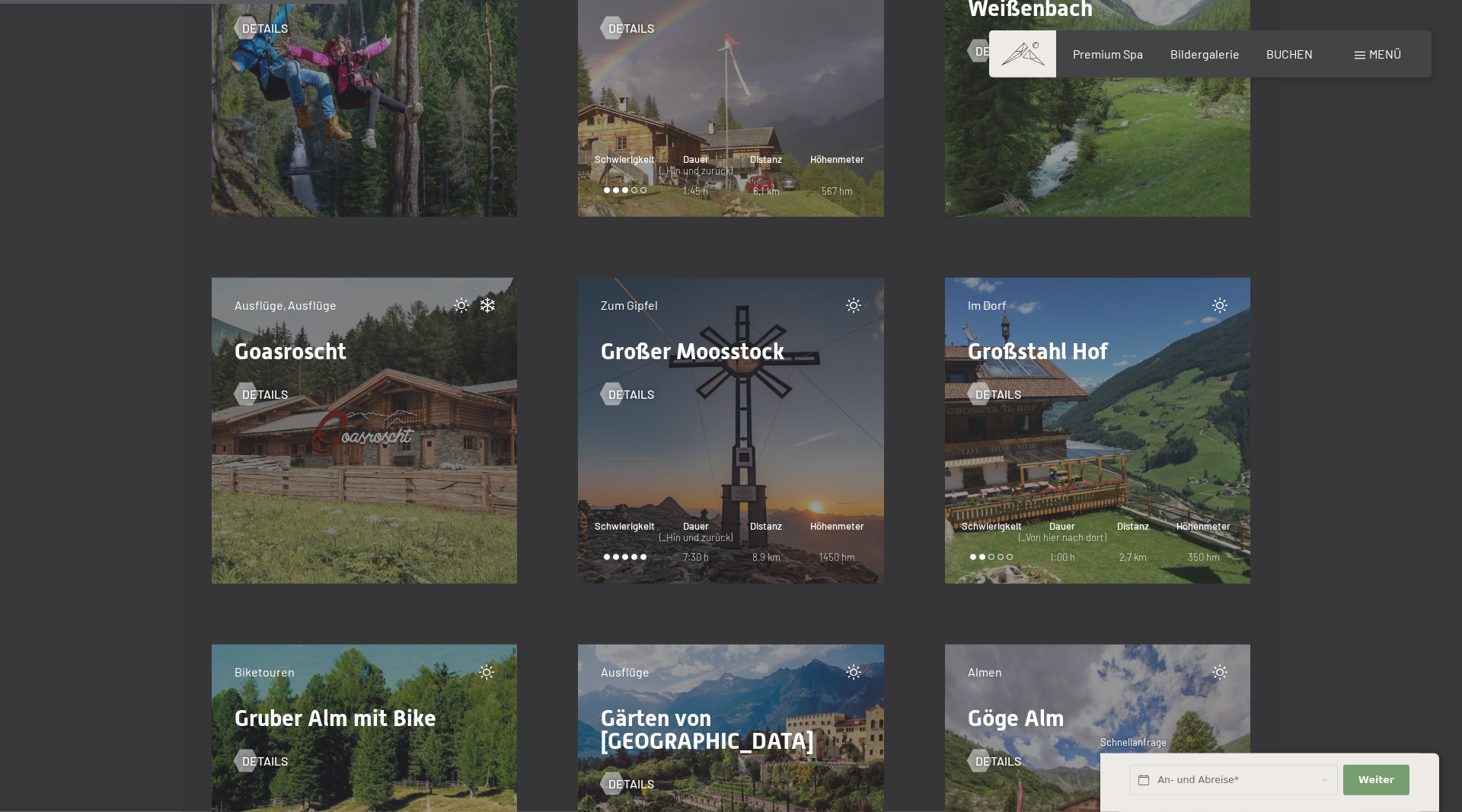
scroll to position [6210, 0]
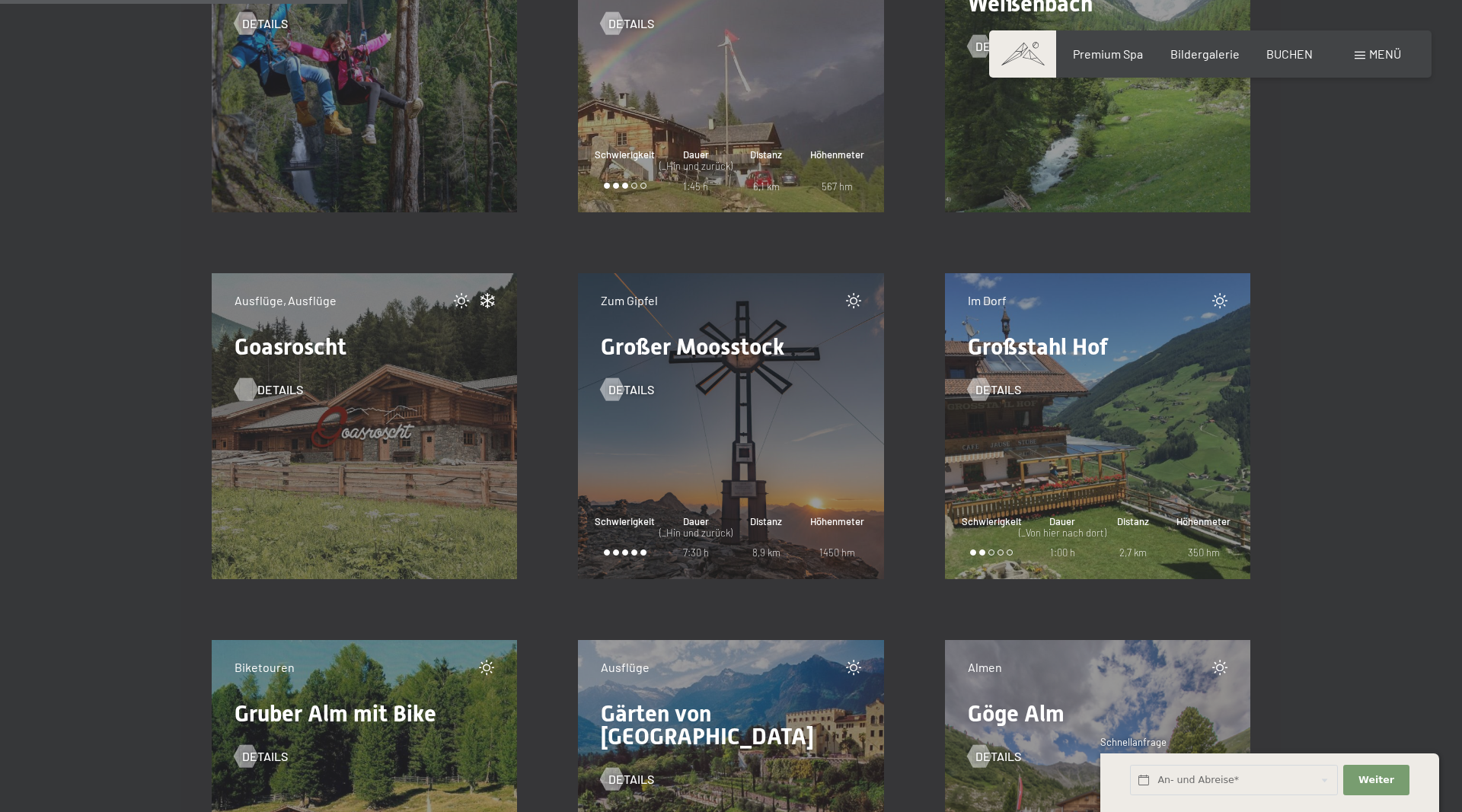
click at [265, 391] on span "Details" at bounding box center [280, 390] width 46 height 17
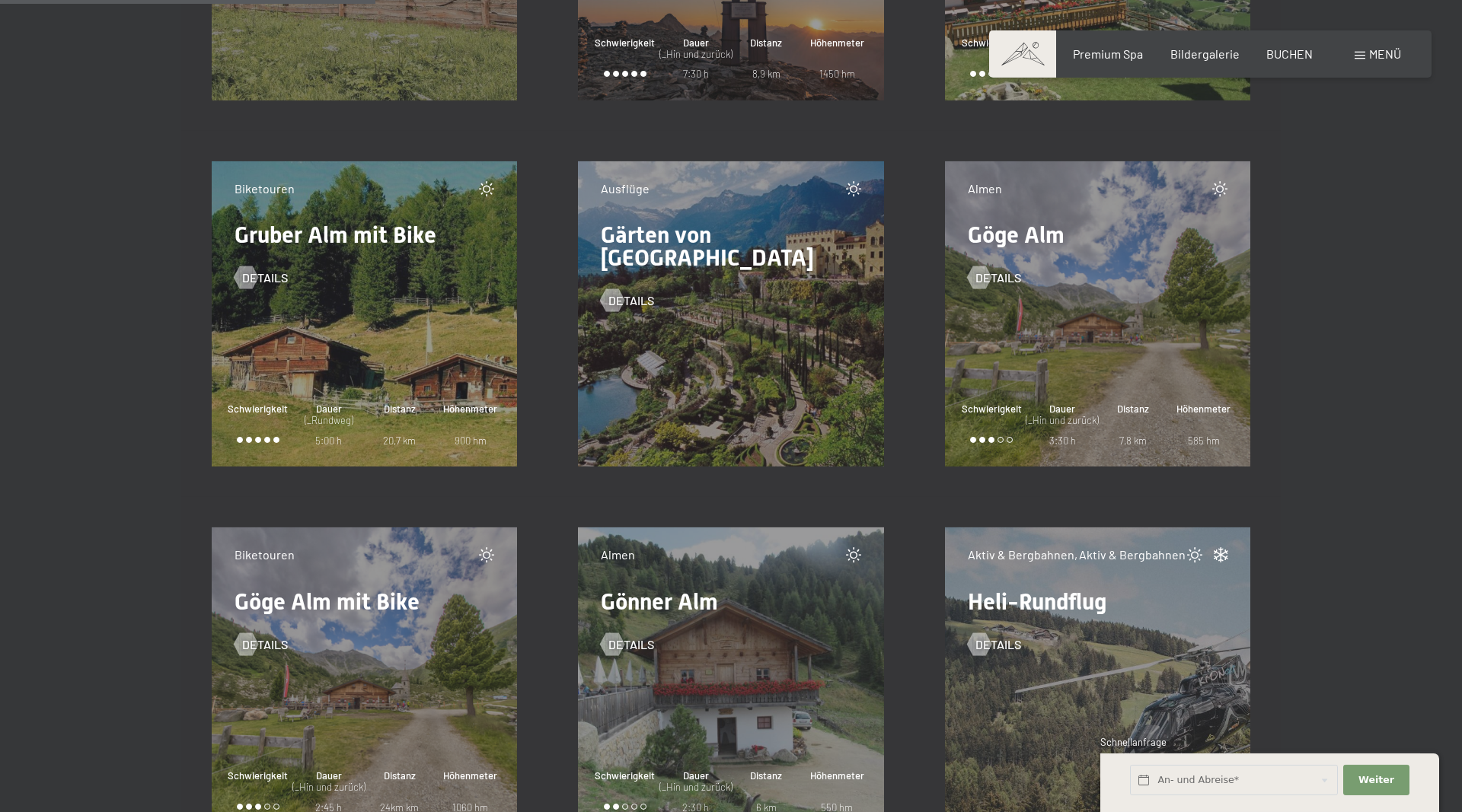
scroll to position [6676, 0]
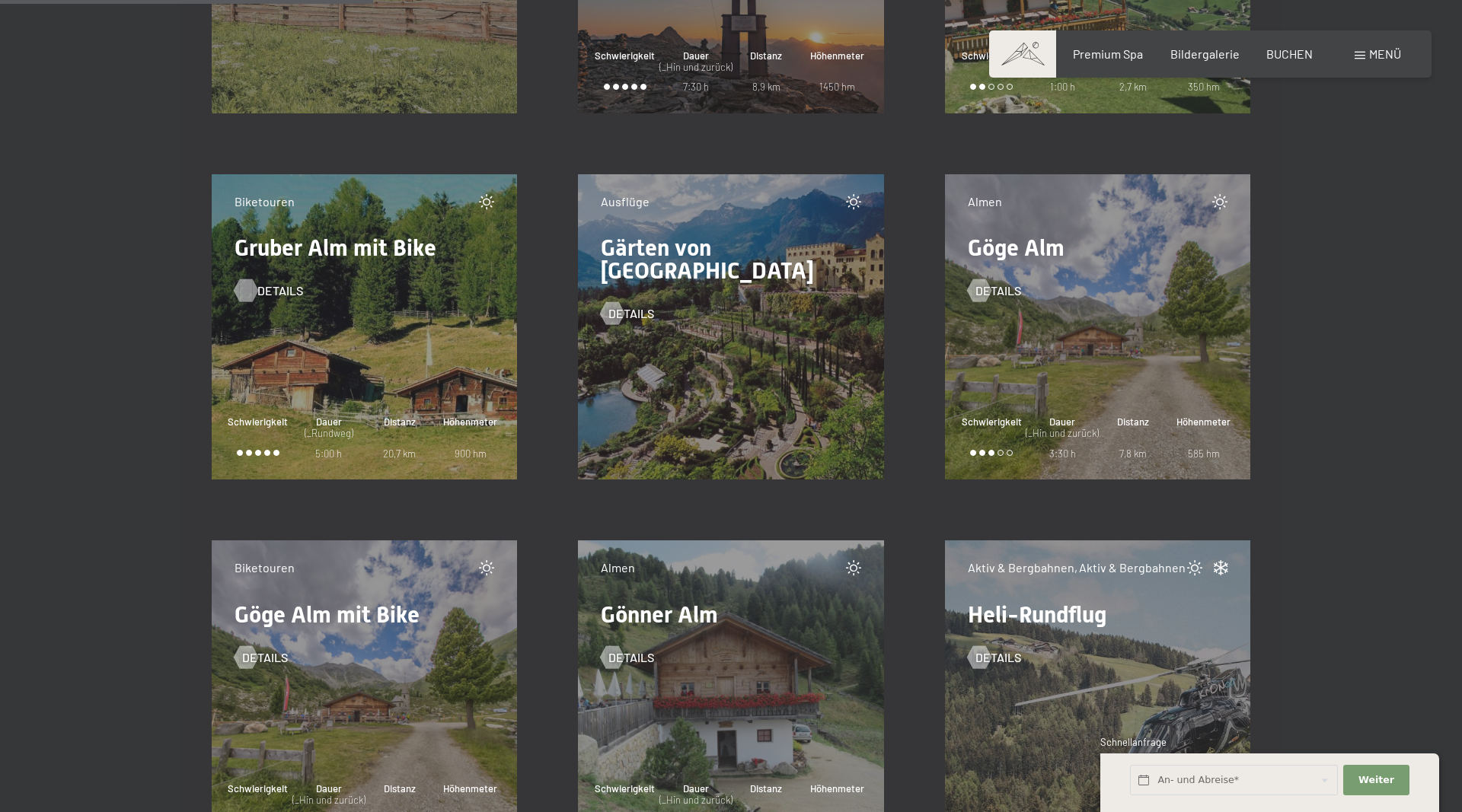
click at [263, 290] on span "Details" at bounding box center [280, 291] width 46 height 17
click at [263, 657] on span "Details" at bounding box center [280, 658] width 46 height 17
click at [263, 293] on span "Details" at bounding box center [280, 291] width 46 height 17
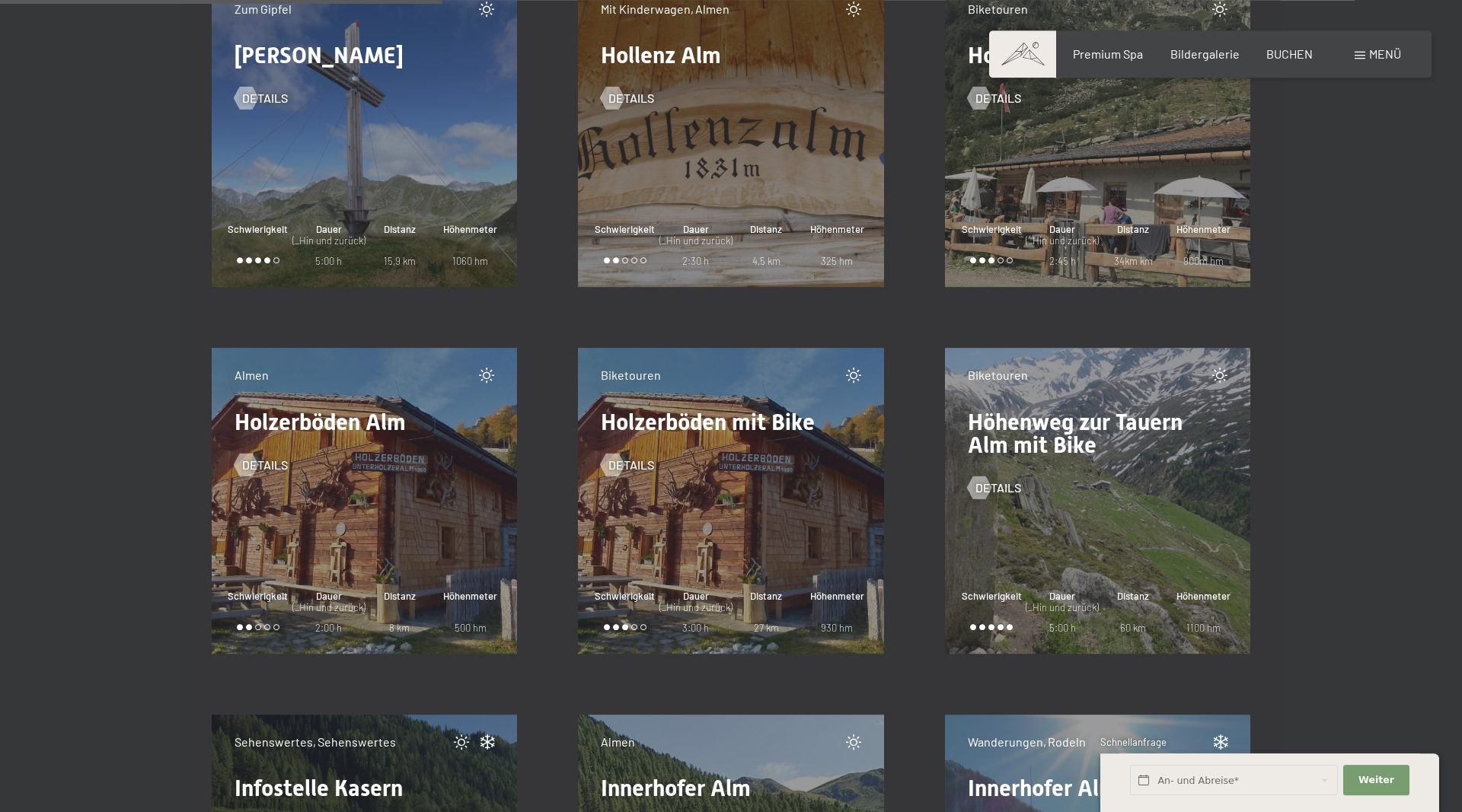
scroll to position [7995, 0]
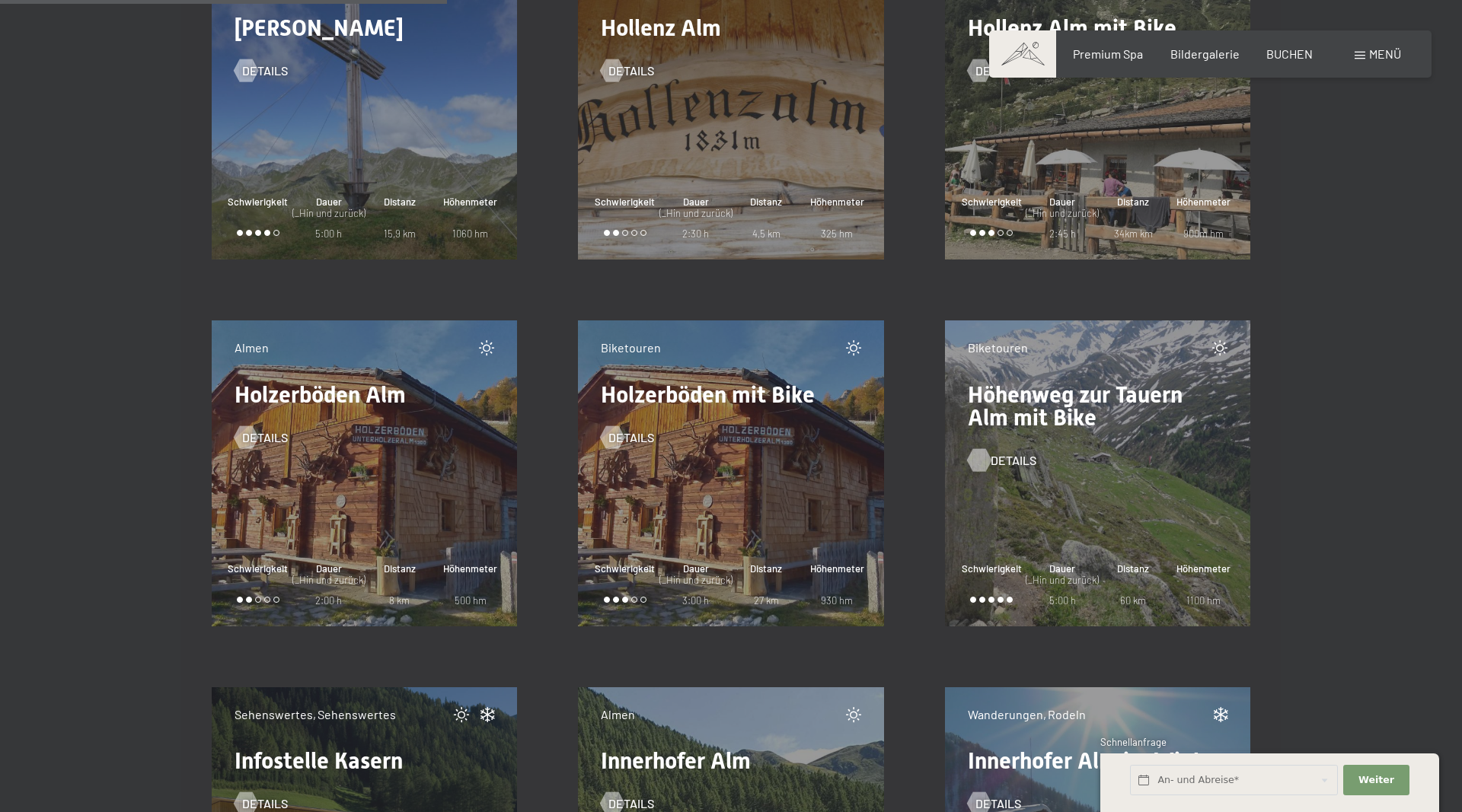
click at [1004, 462] on span "Details" at bounding box center [1013, 461] width 46 height 17
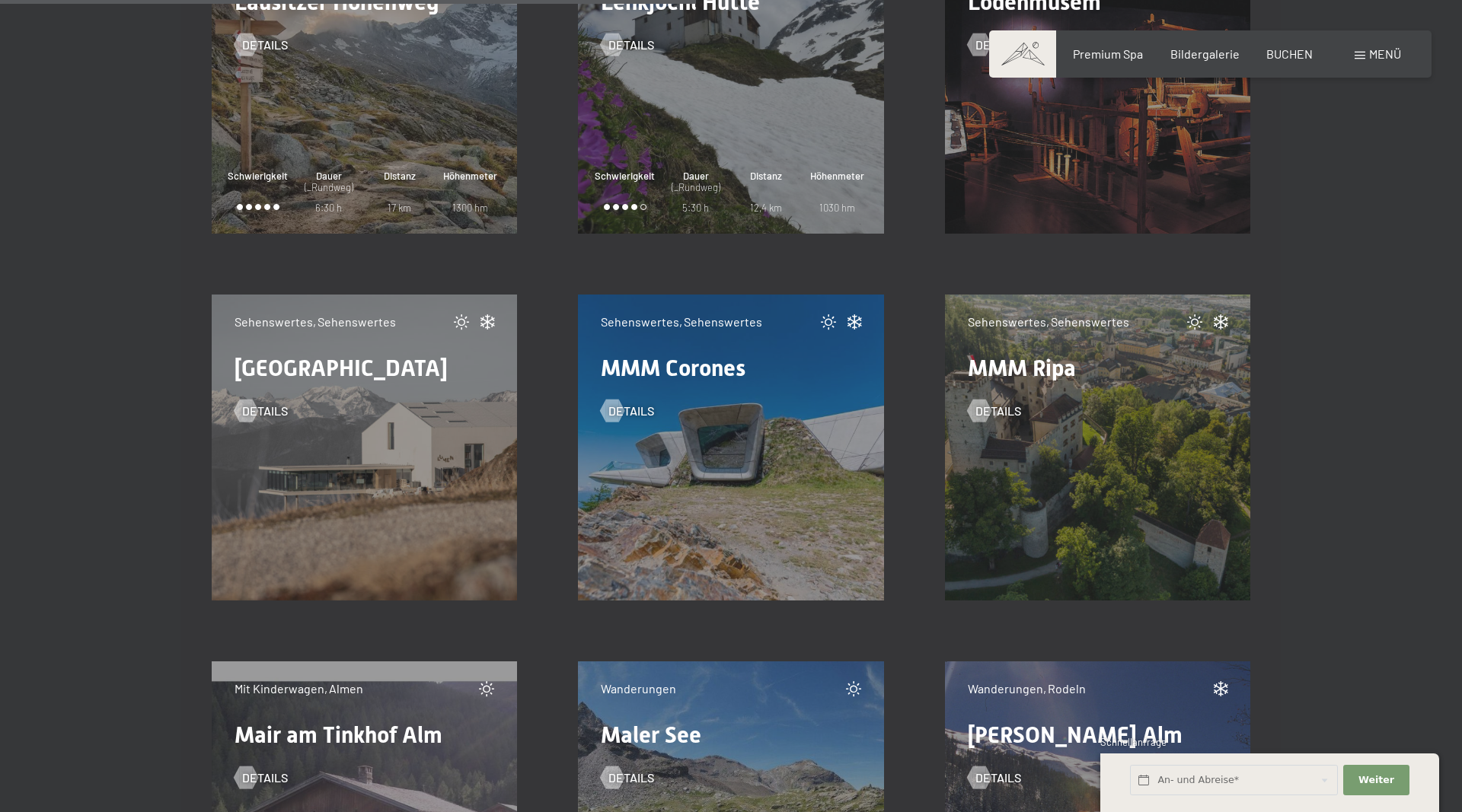
scroll to position [12730, 0]
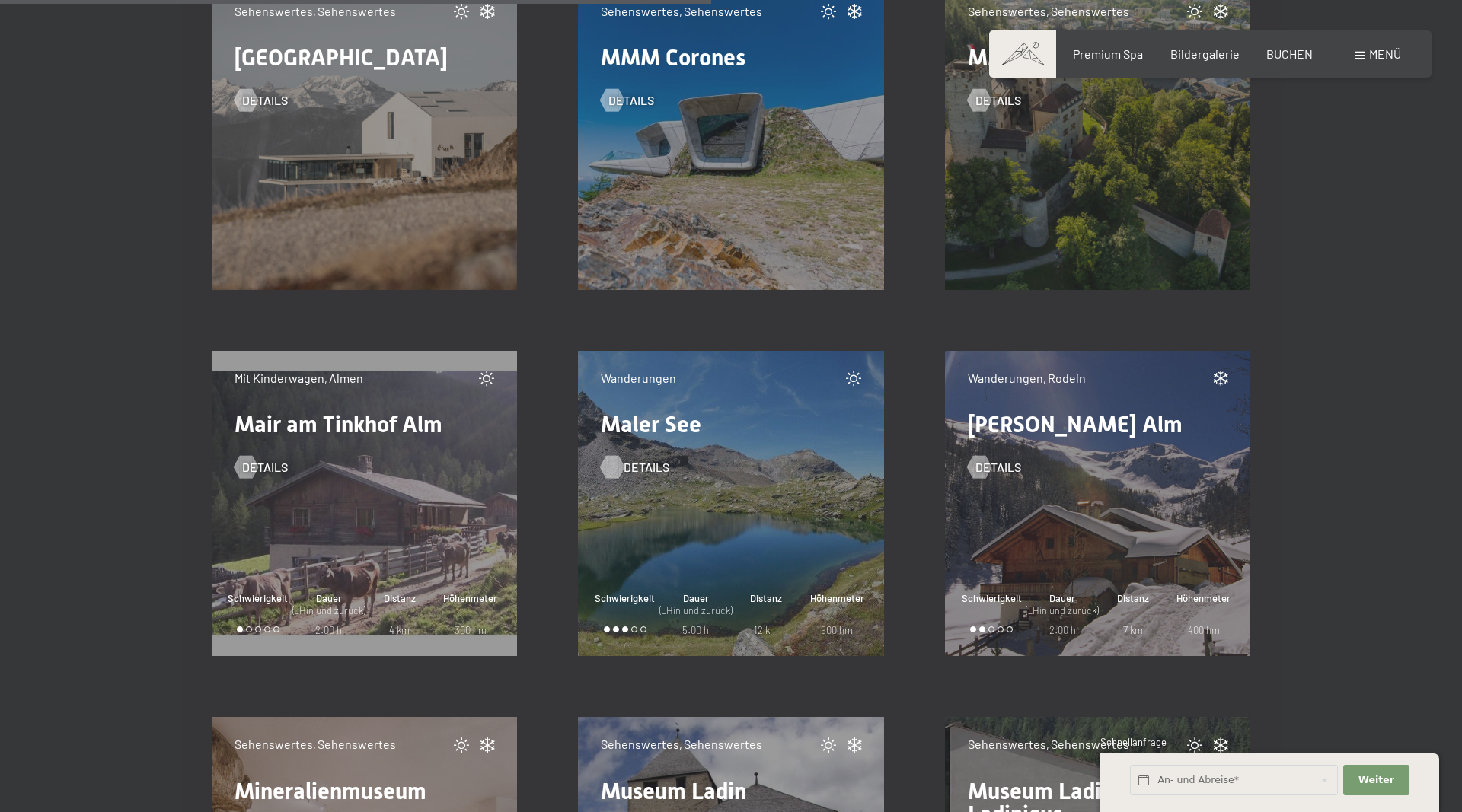
click at [619, 462] on div at bounding box center [613, 467] width 13 height 22
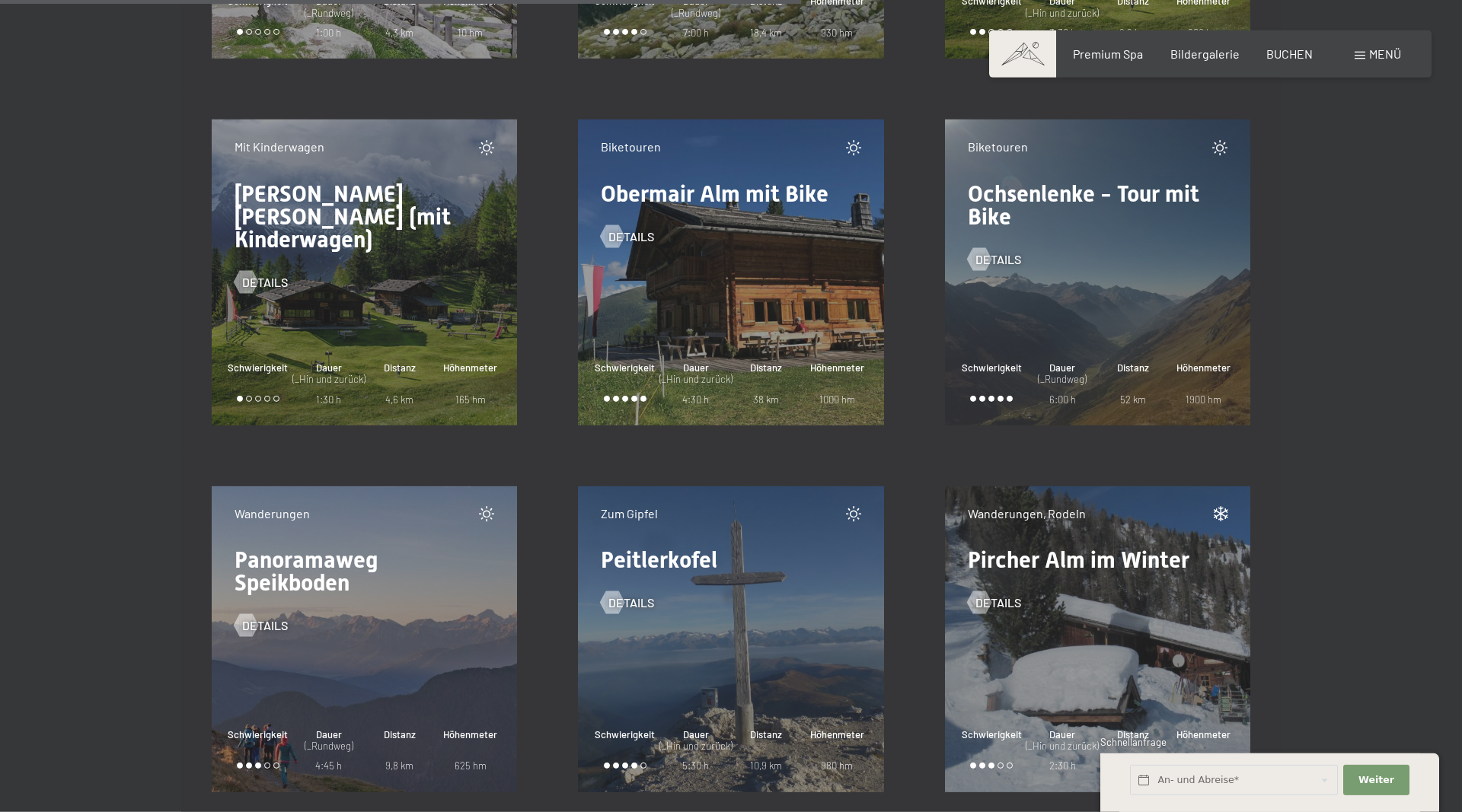
scroll to position [14437, 0]
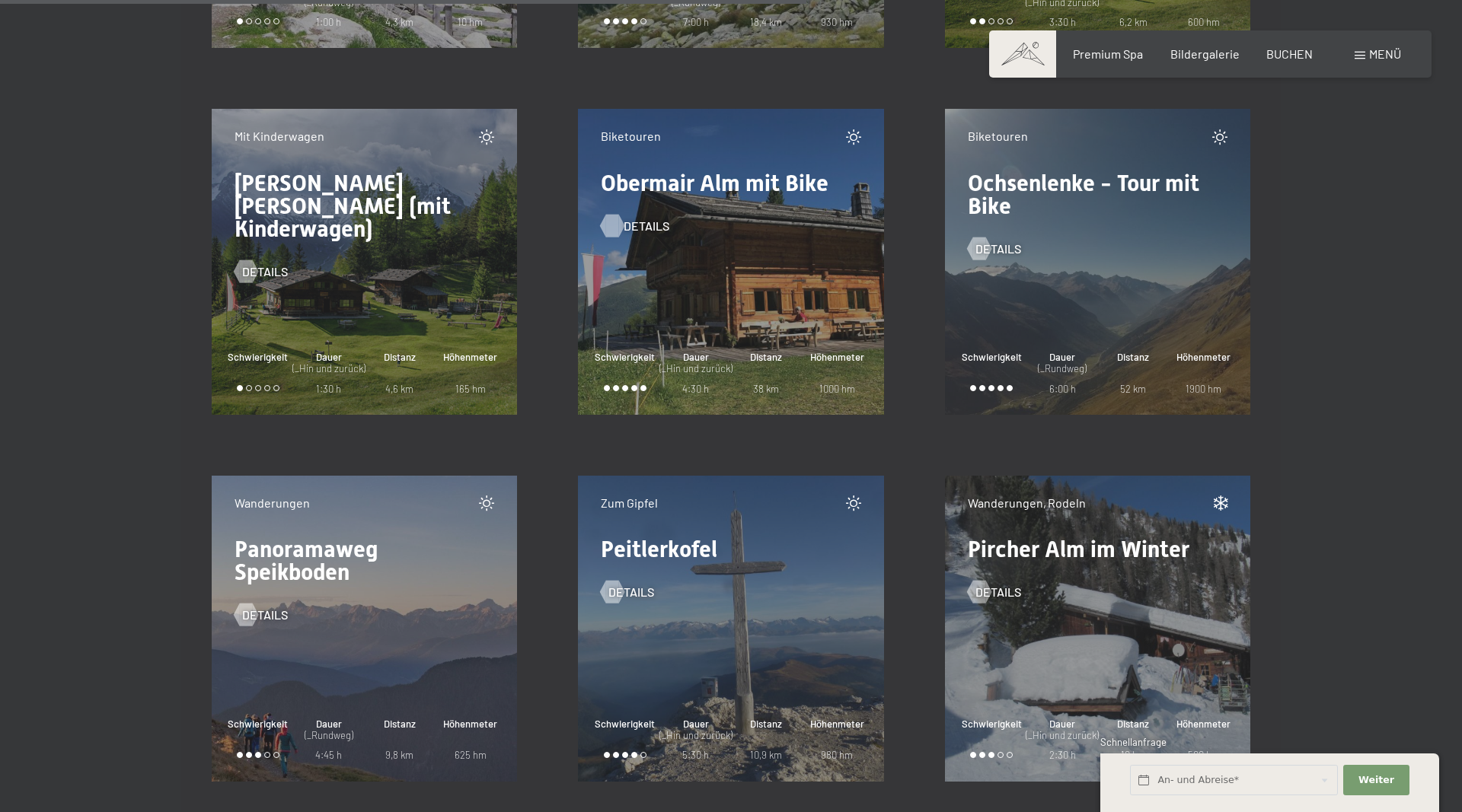
click at [606, 222] on div at bounding box center [613, 224] width 13 height 22
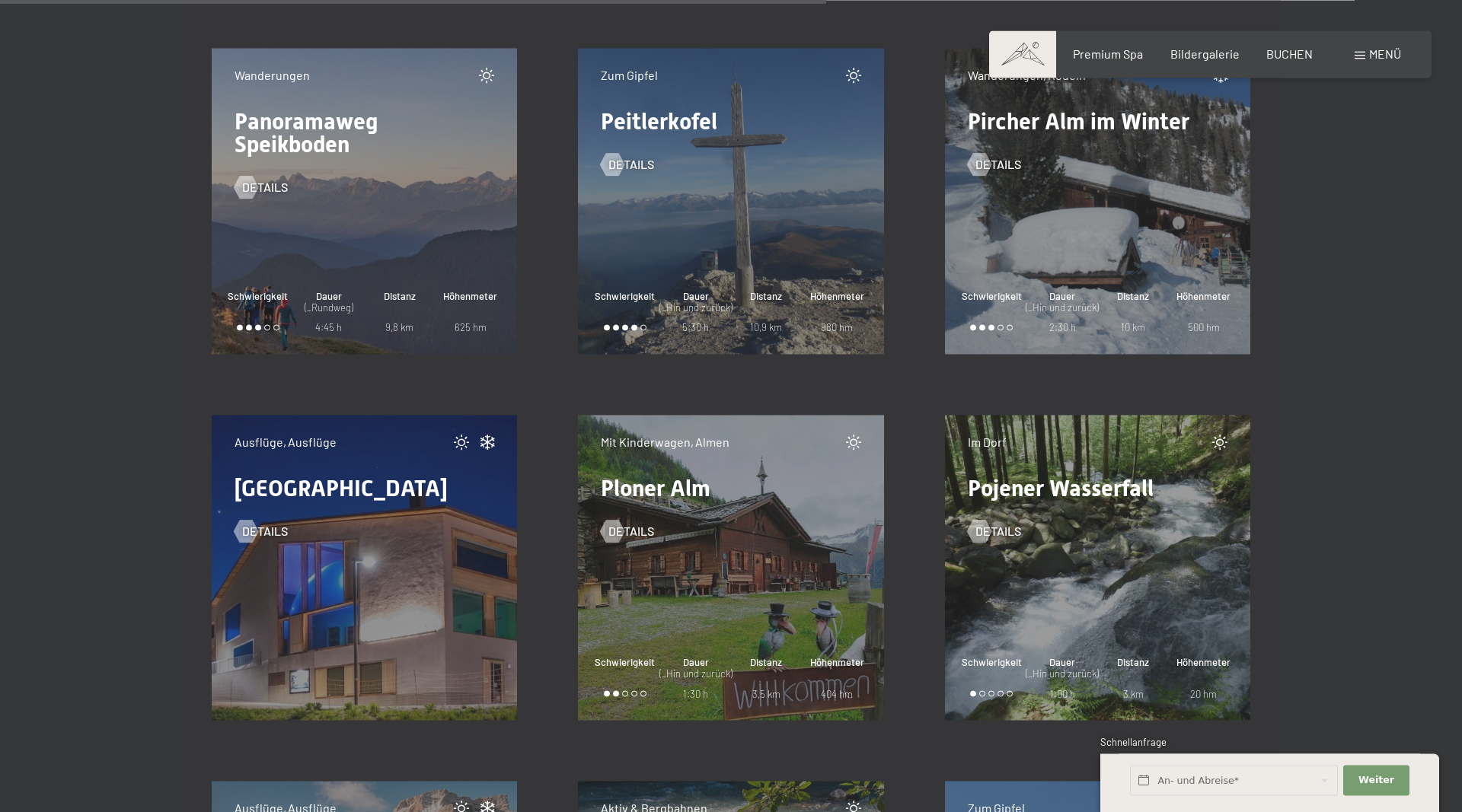
scroll to position [14903, 0]
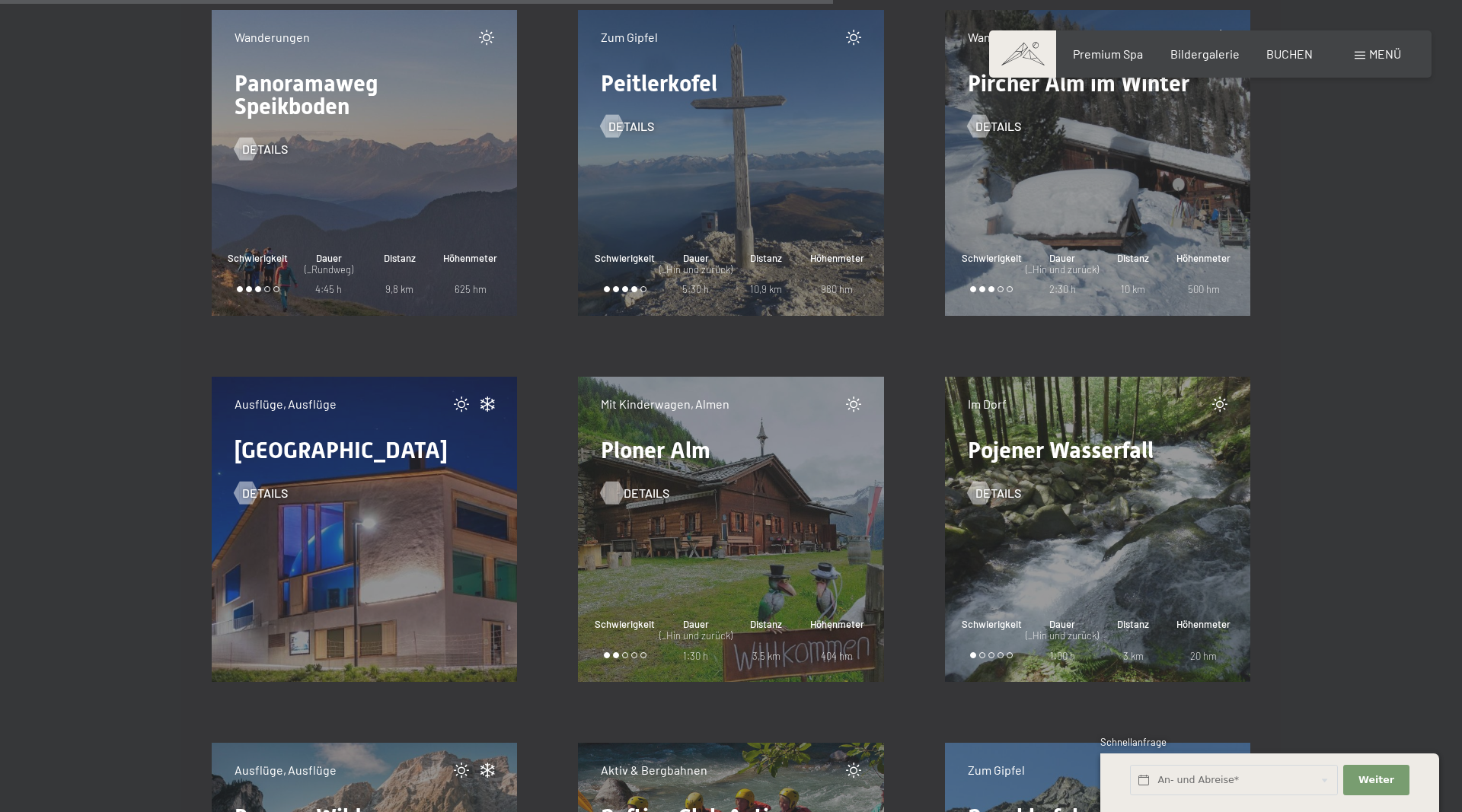
click at [626, 491] on span "Details" at bounding box center [646, 493] width 46 height 17
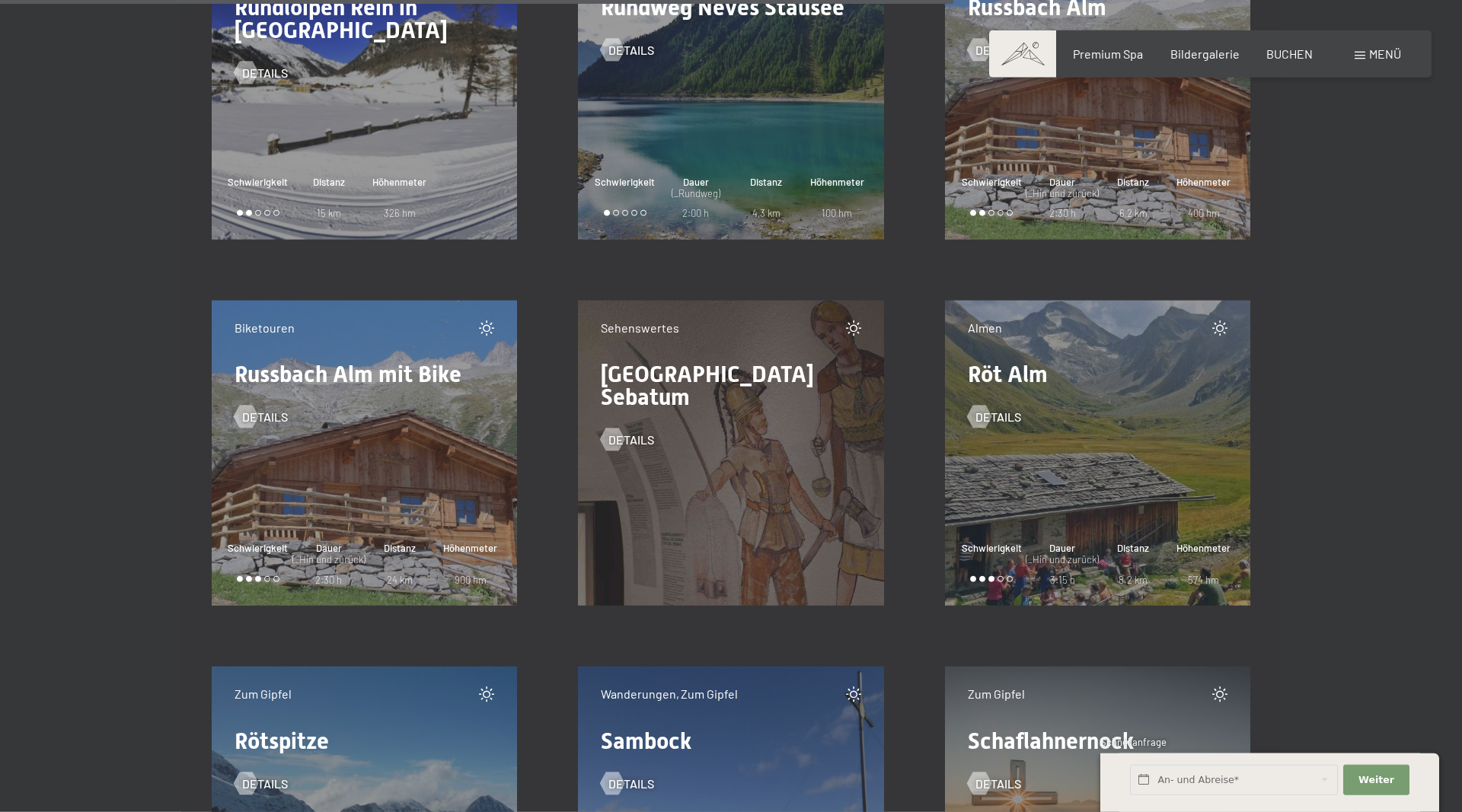
scroll to position [17232, 0]
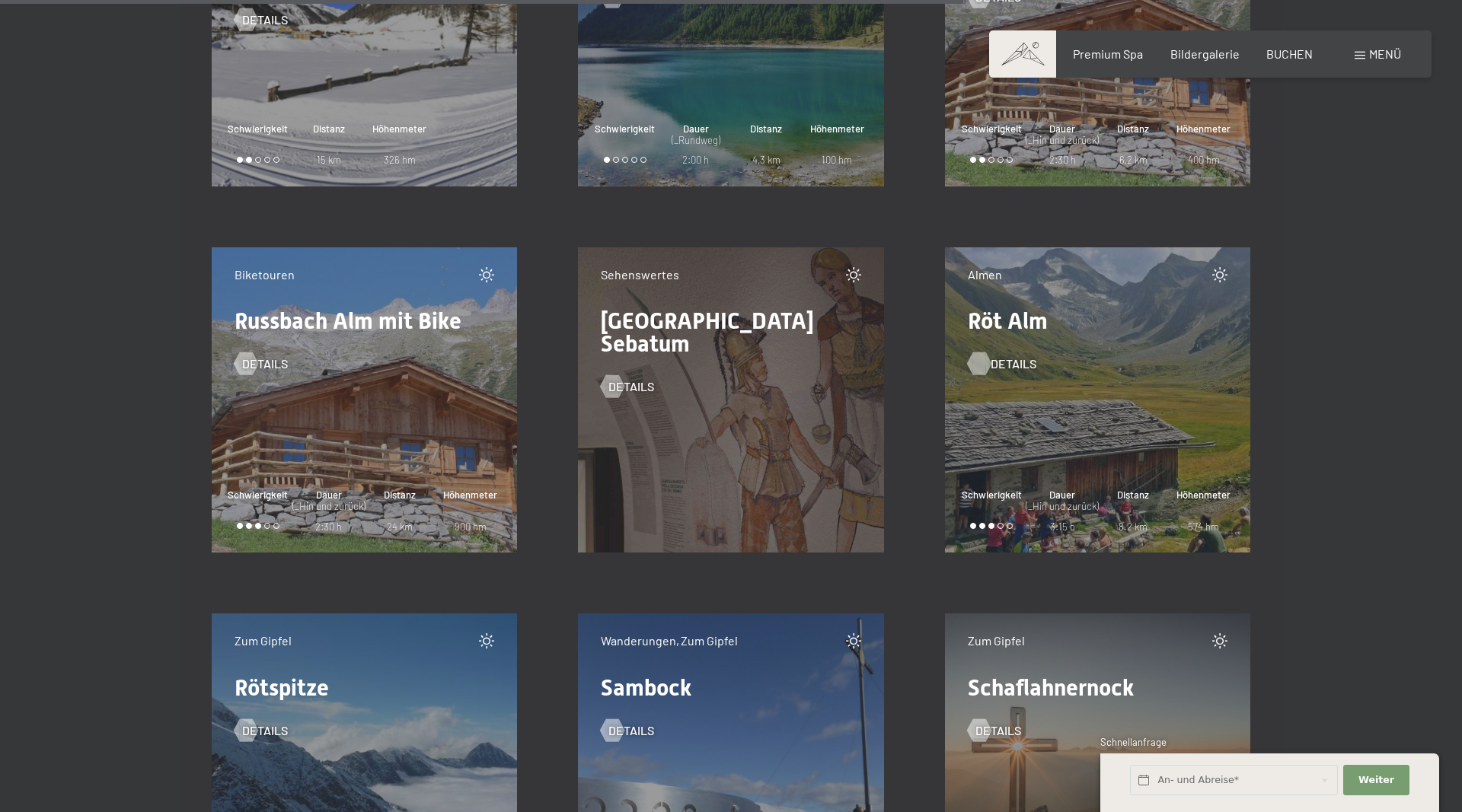
click at [1000, 365] on span "Details" at bounding box center [1013, 364] width 46 height 17
click at [262, 361] on span "Details" at bounding box center [280, 364] width 46 height 17
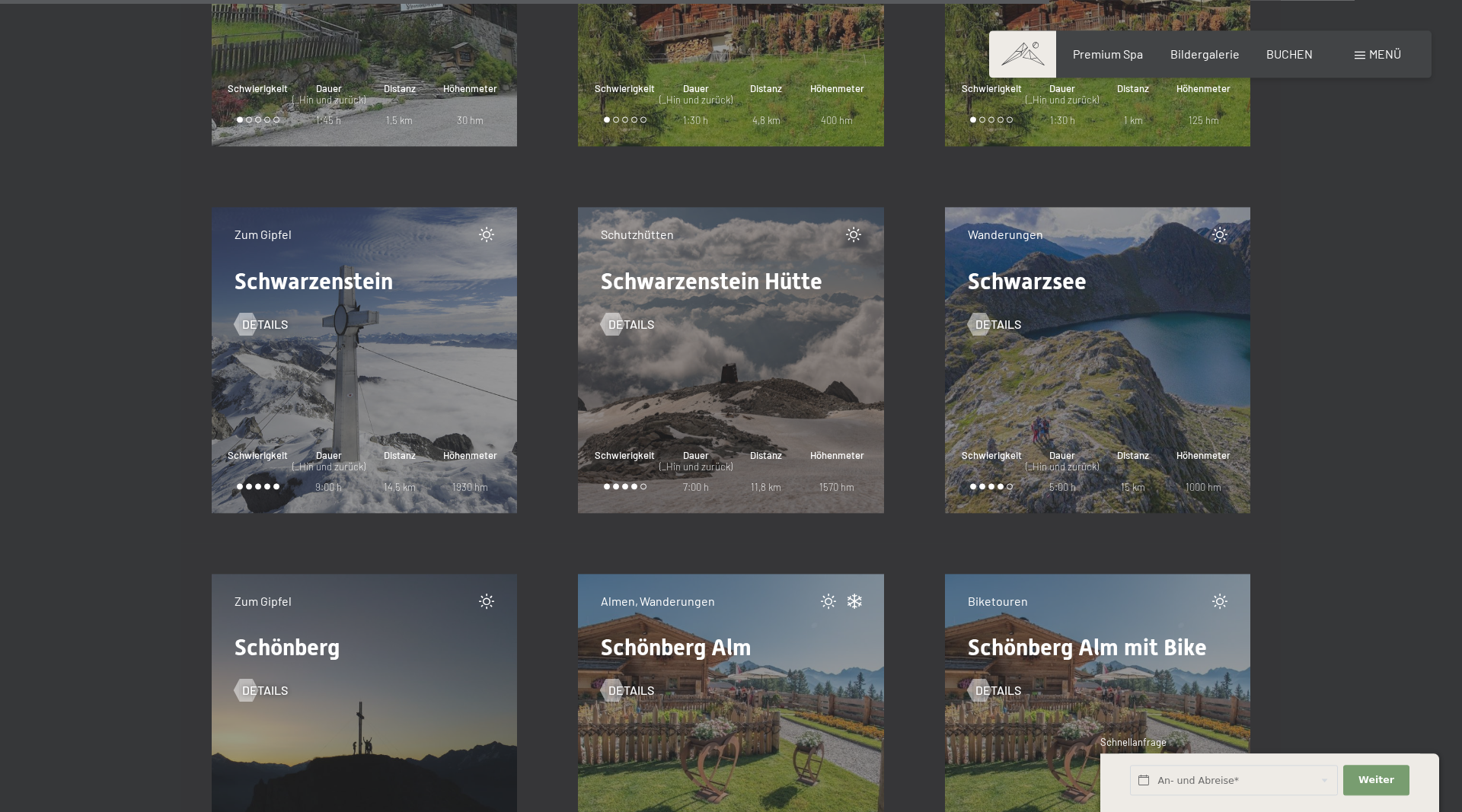
scroll to position [18784, 0]
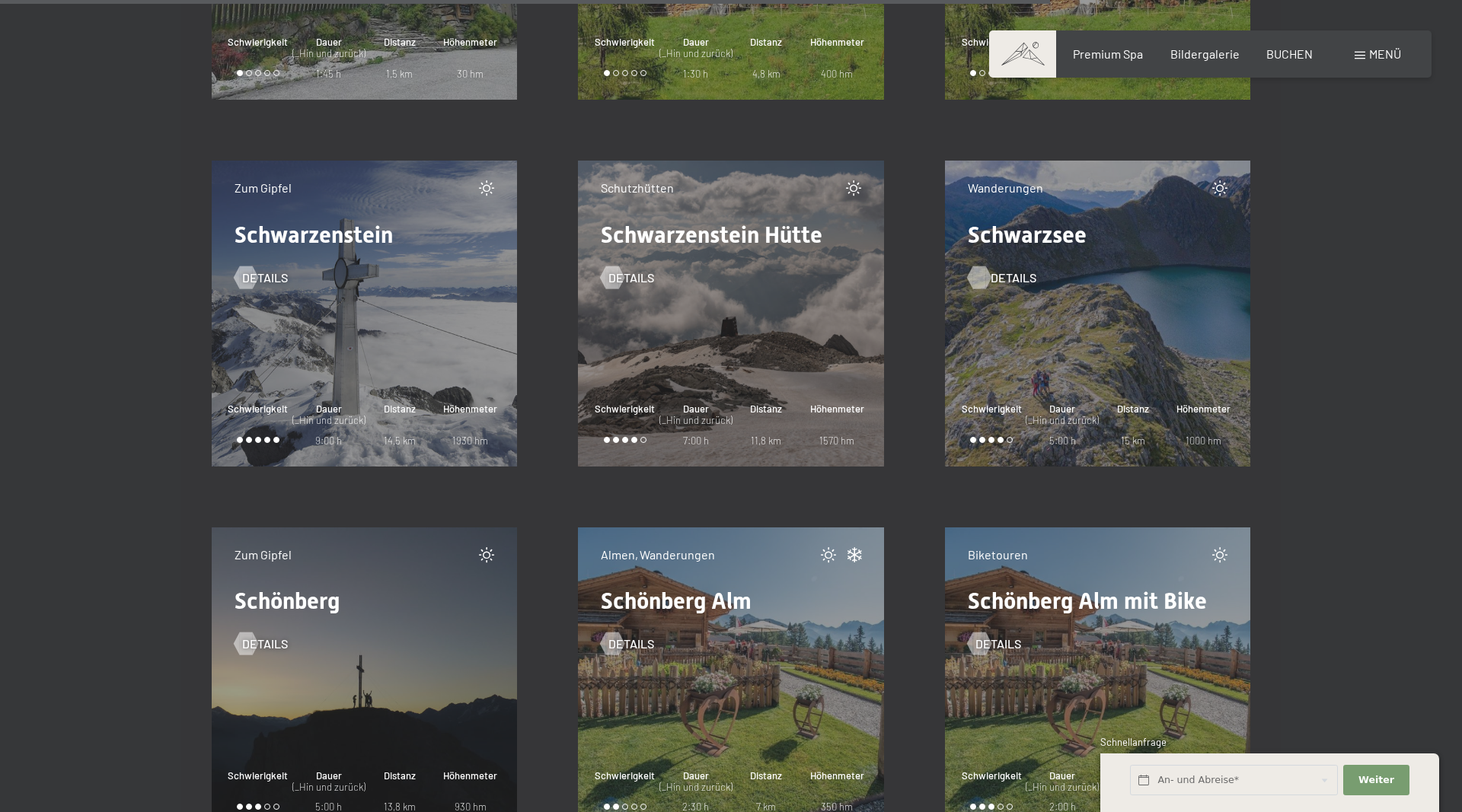
click at [985, 282] on div at bounding box center [978, 276] width 13 height 22
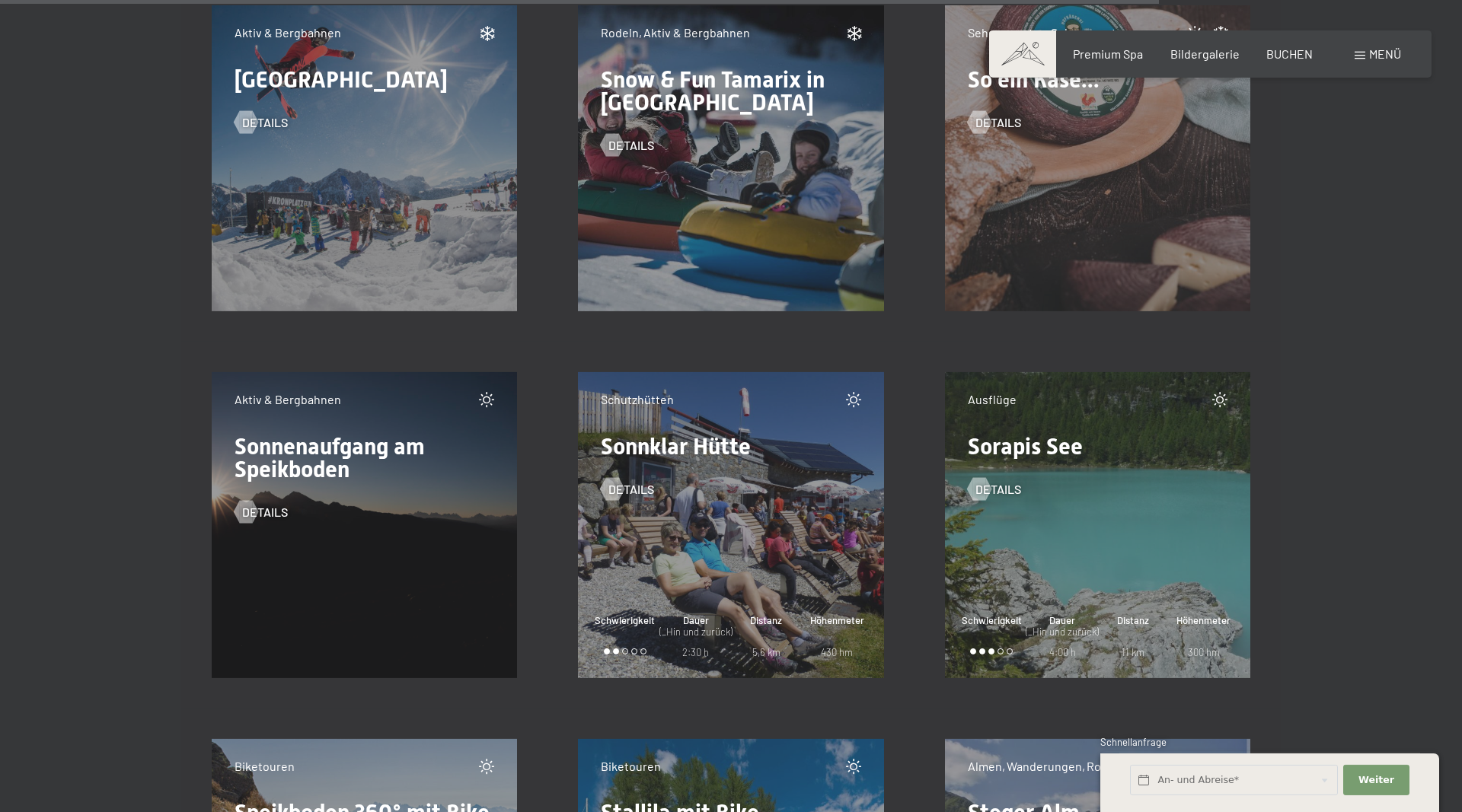
scroll to position [20802, 0]
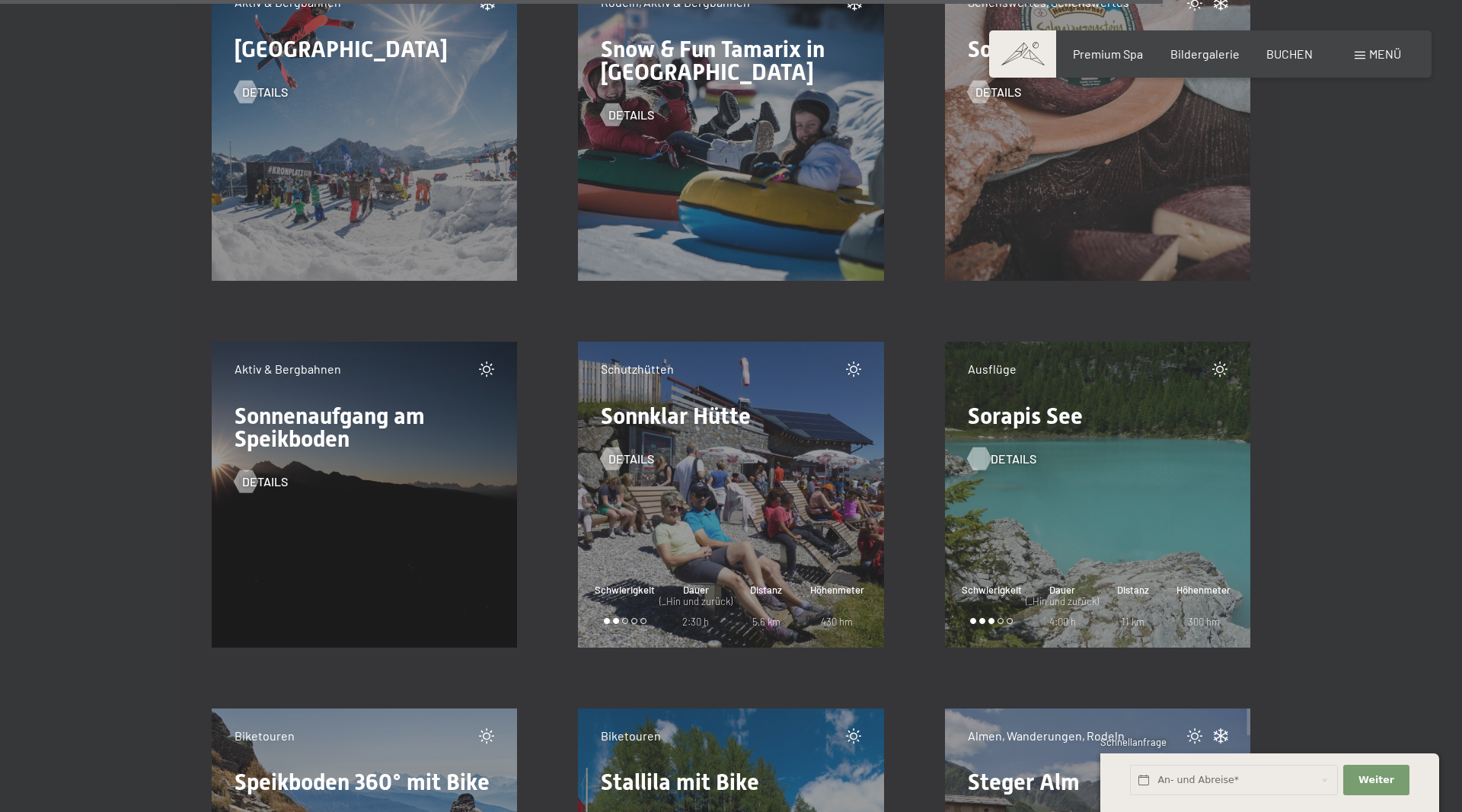
click at [985, 467] on div at bounding box center [978, 457] width 13 height 22
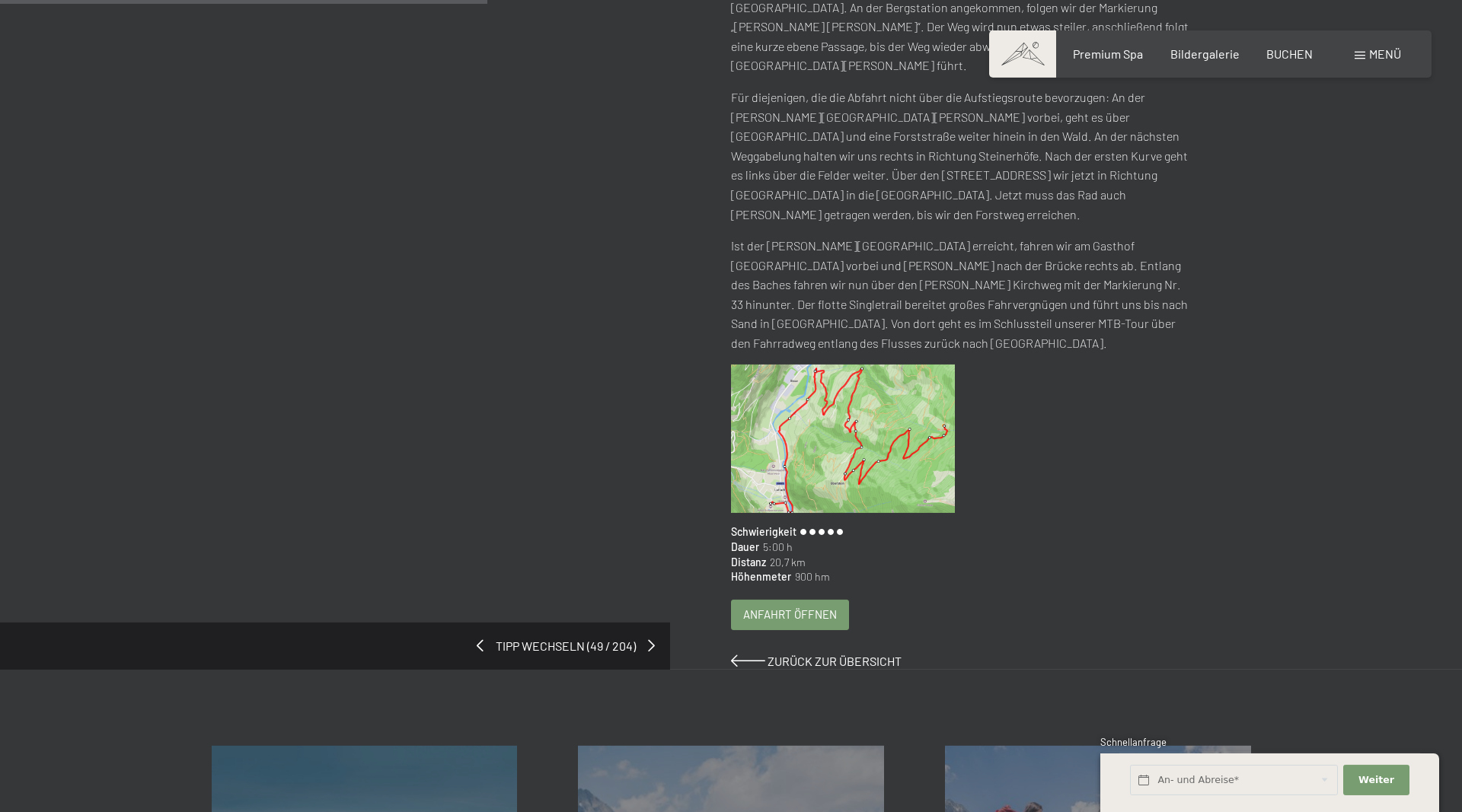
scroll to position [388, 0]
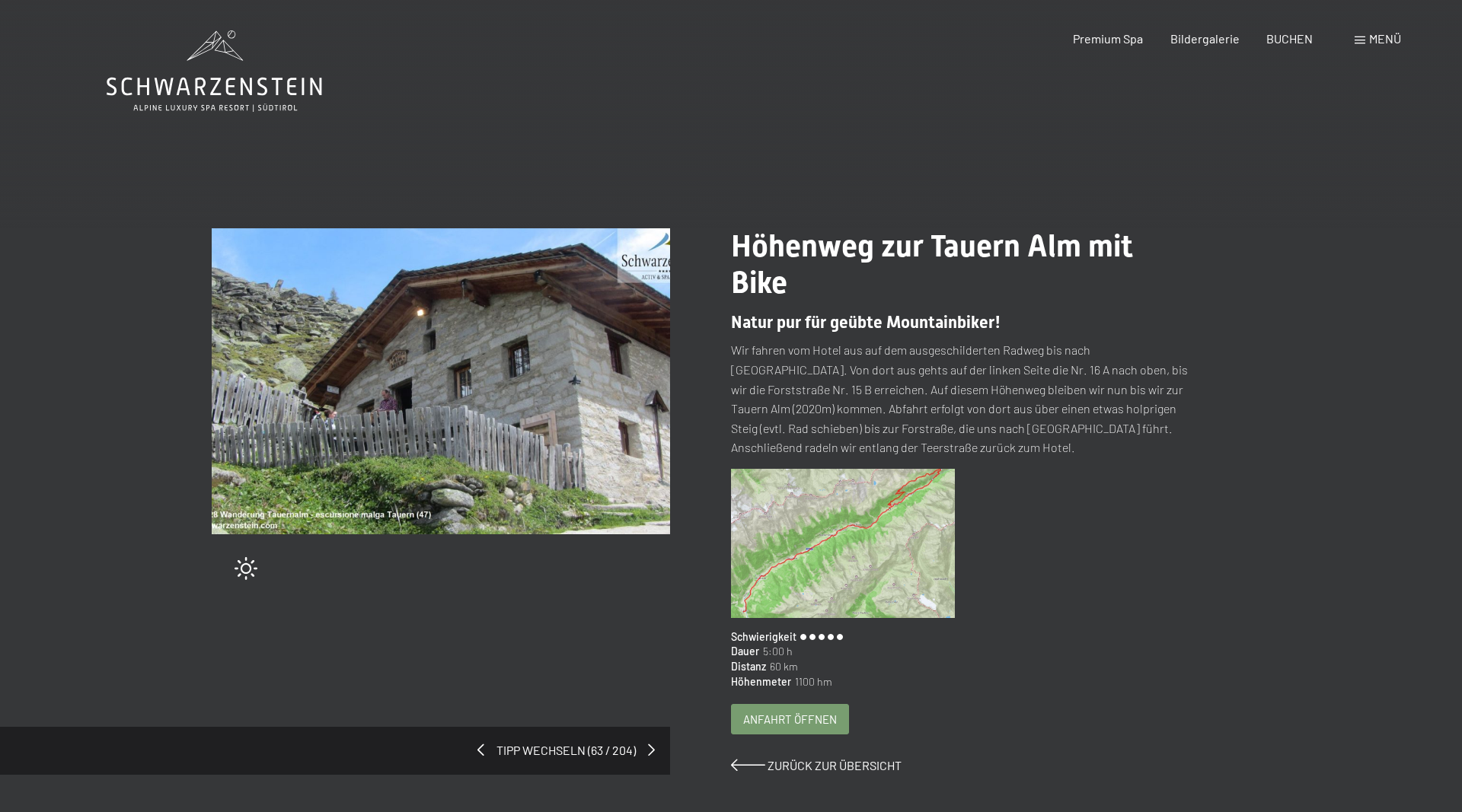
click at [779, 584] on img at bounding box center [843, 543] width 224 height 149
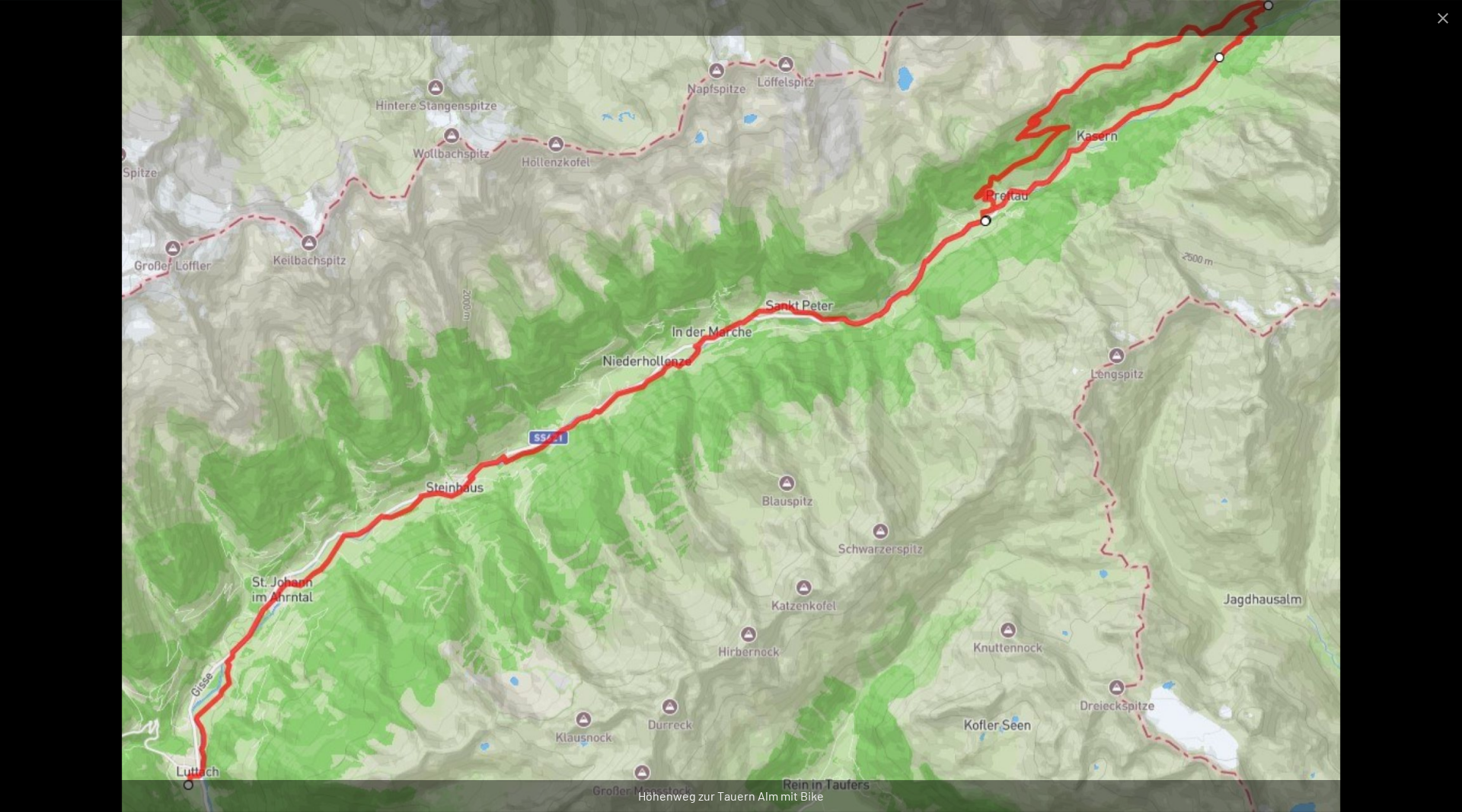
scroll to position [156, 0]
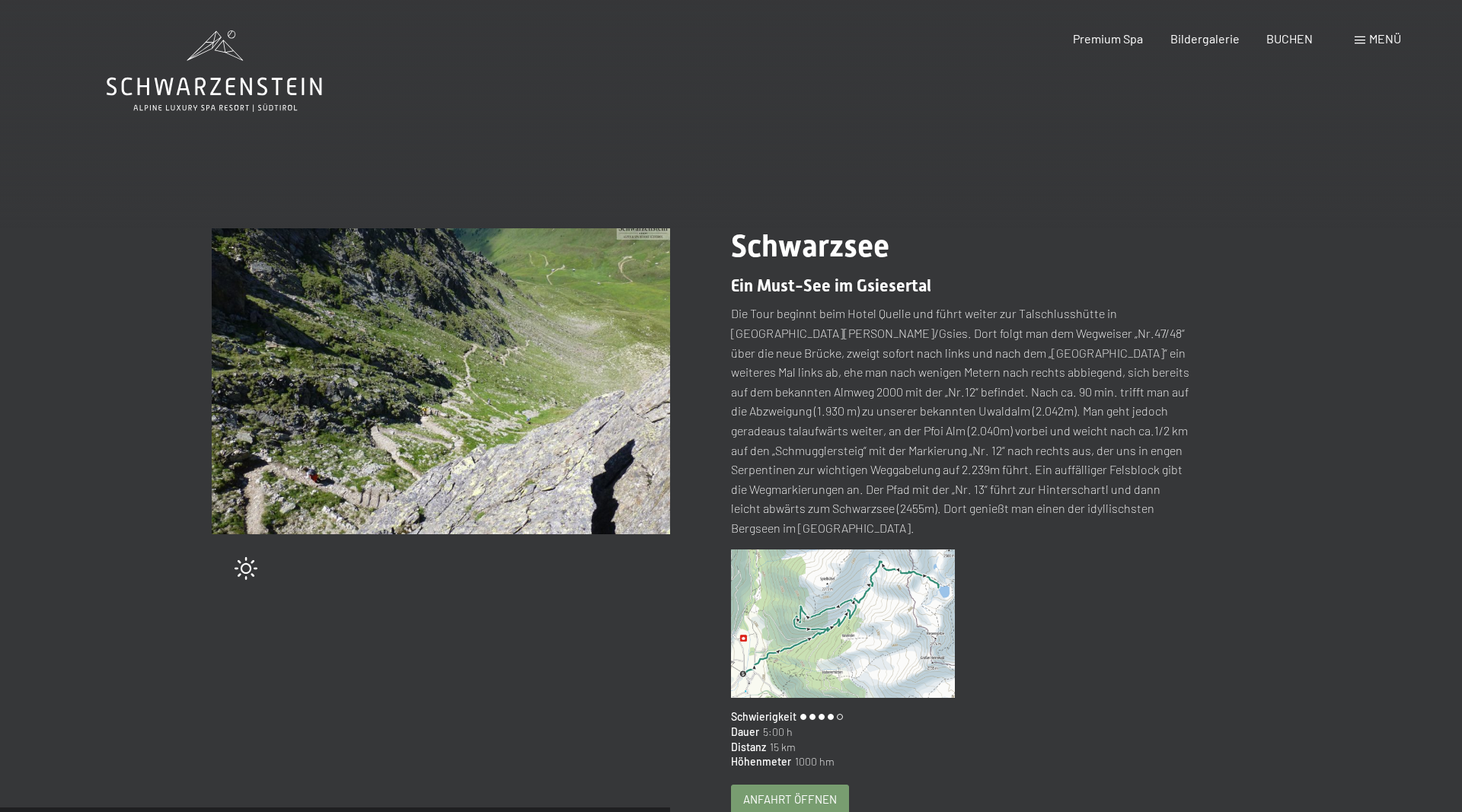
click at [882, 601] on img at bounding box center [843, 624] width 224 height 149
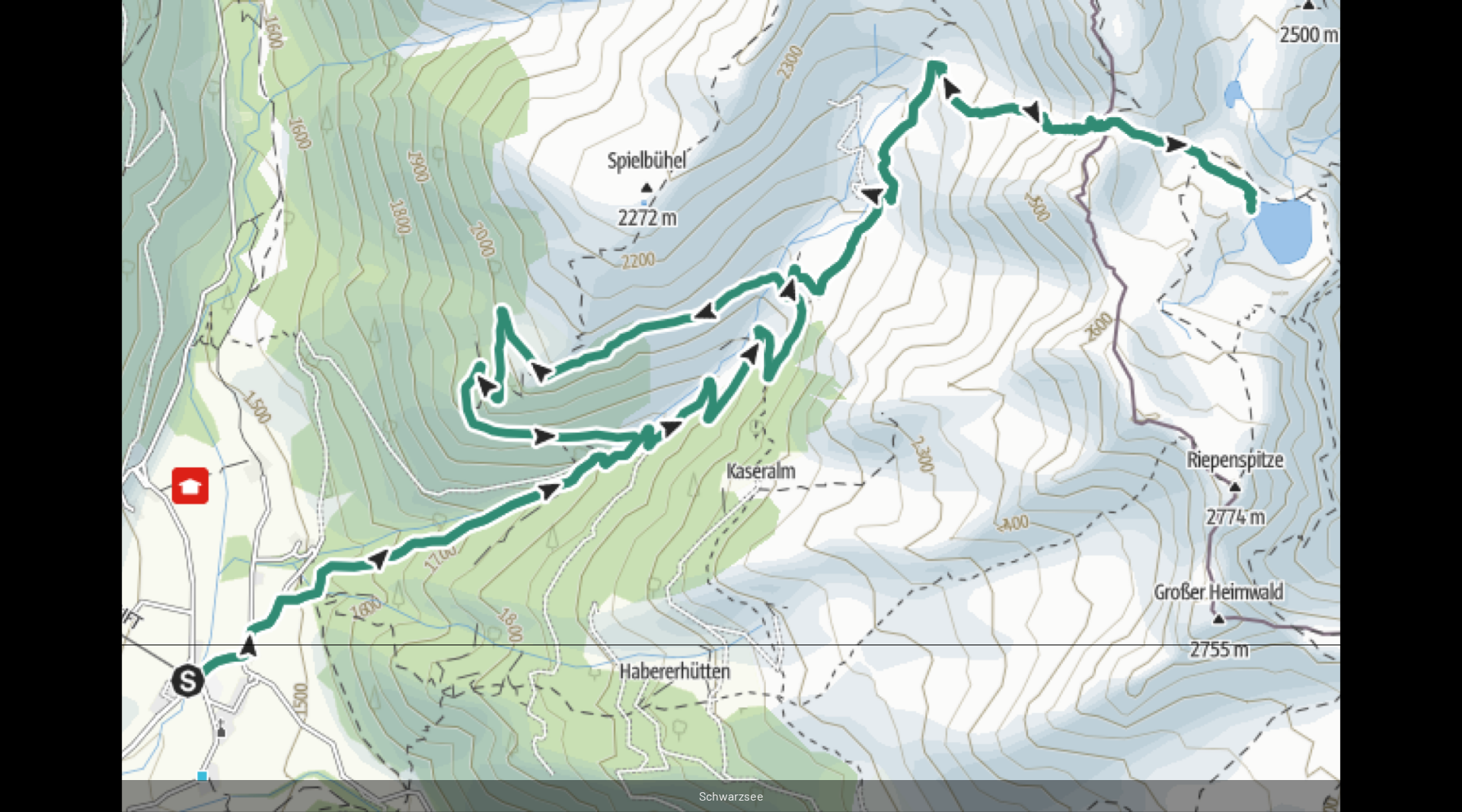
scroll to position [466, 0]
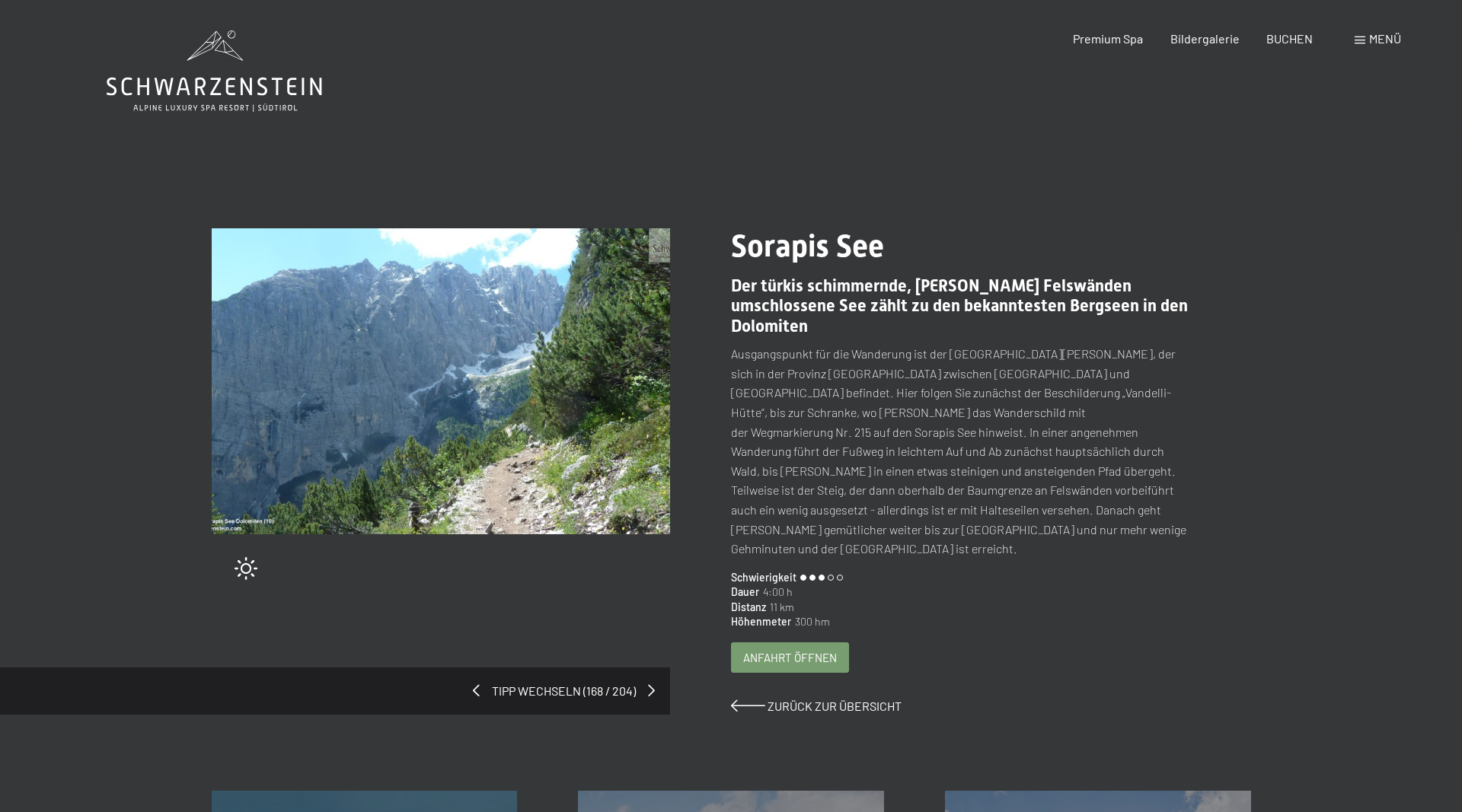
click at [782, 650] on span "Anfahrt öffnen" at bounding box center [790, 658] width 94 height 16
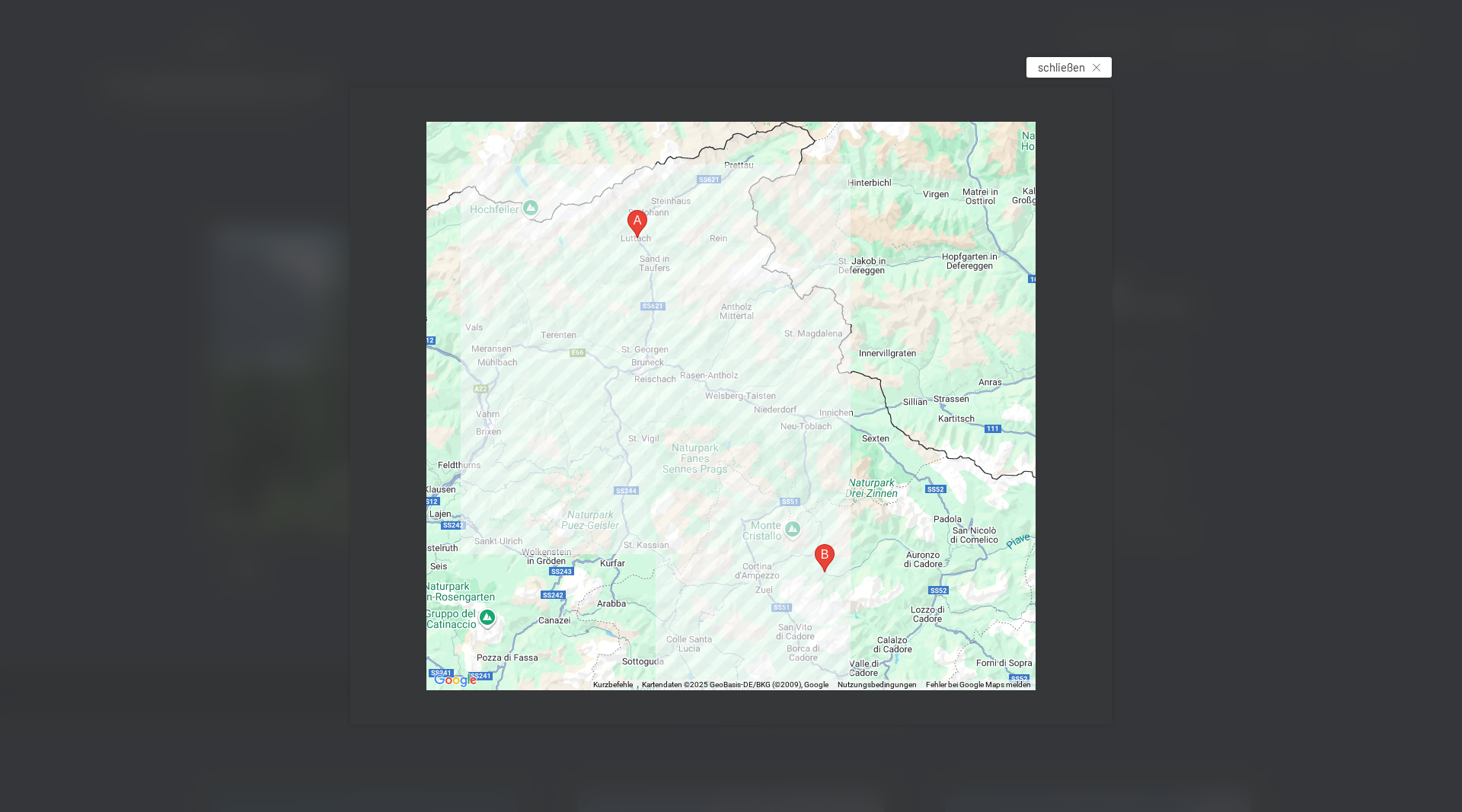
click at [1082, 70] on span "schließen" at bounding box center [1061, 67] width 47 height 16
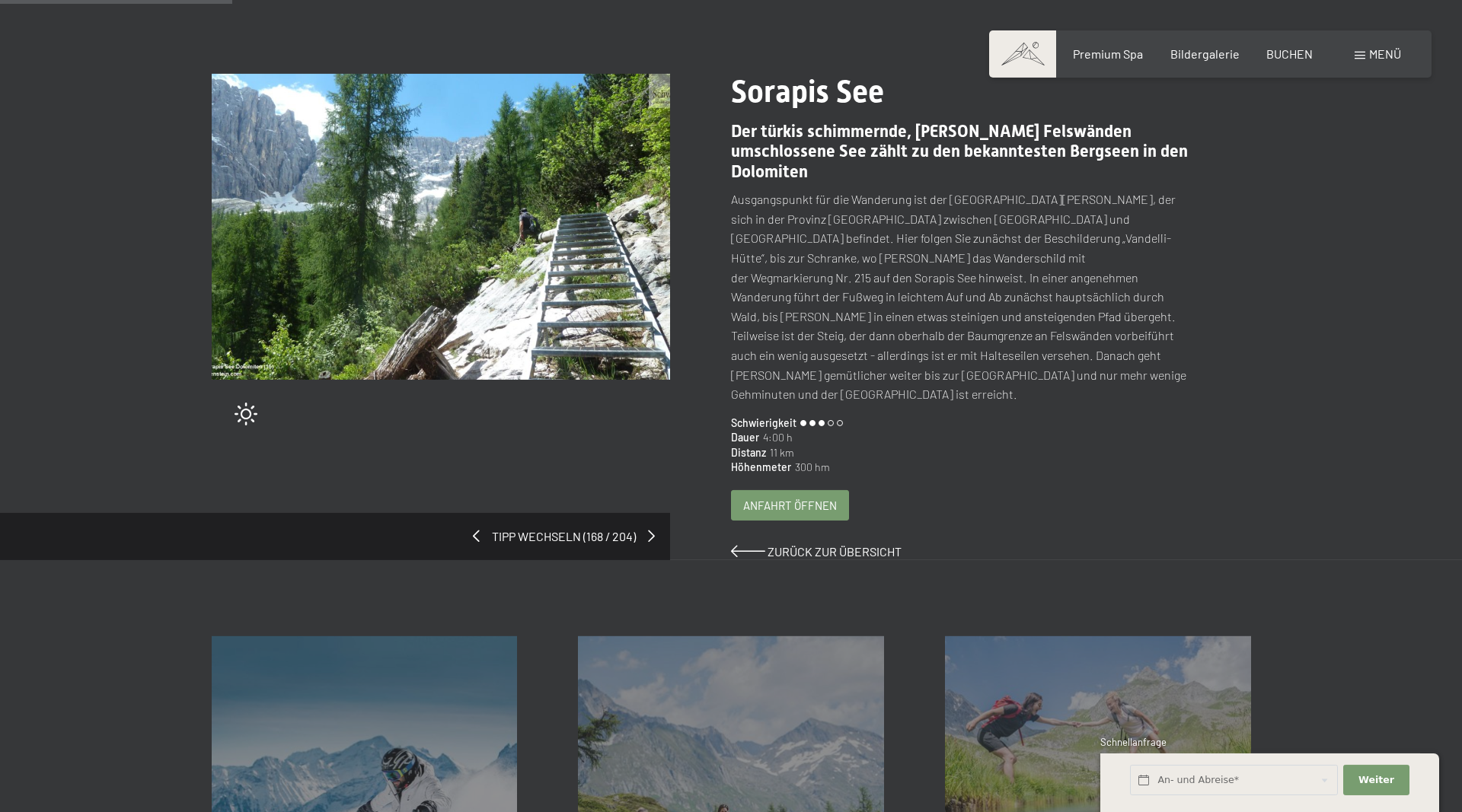
scroll to position [156, 0]
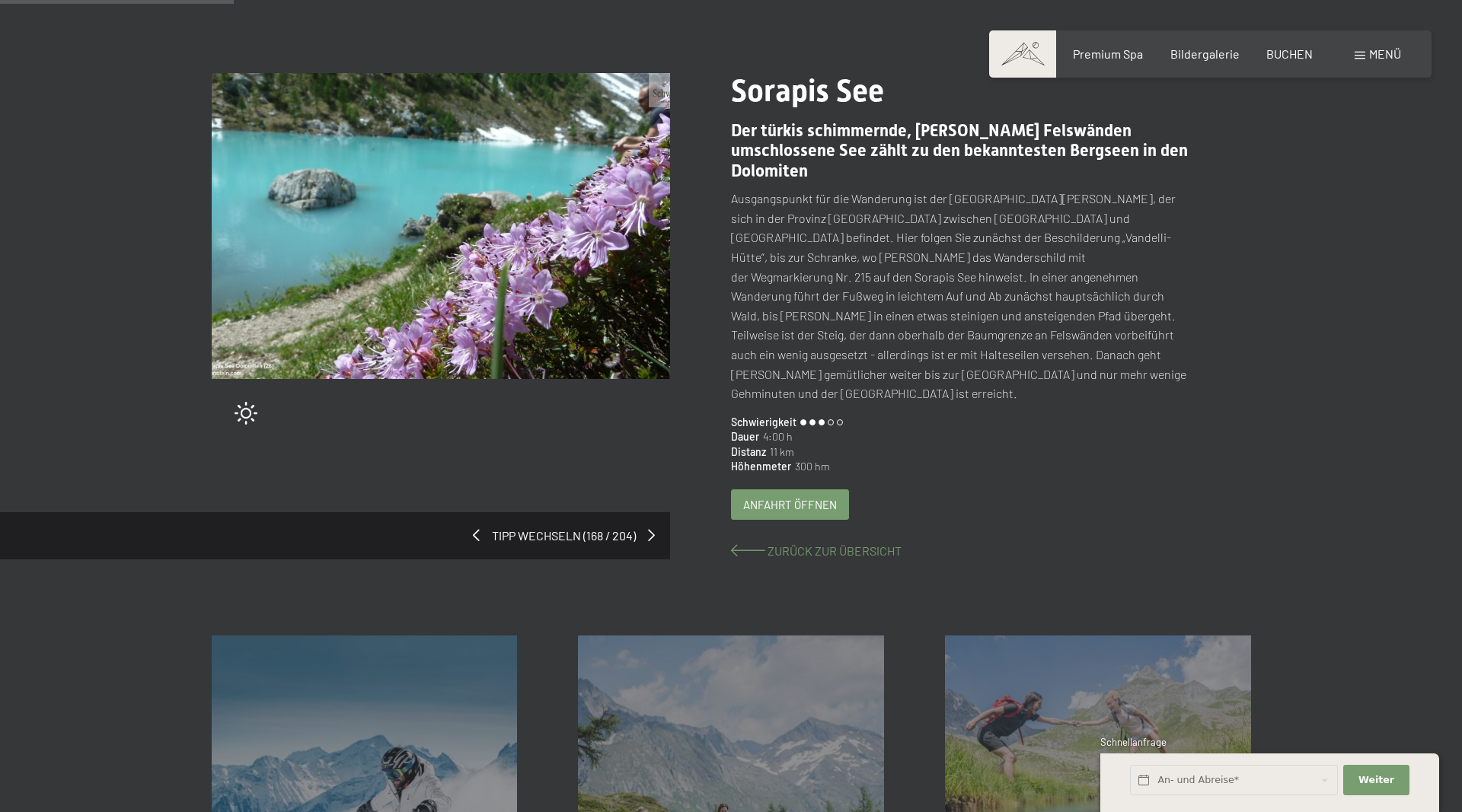
click at [810, 543] on span "Zurück zur Übersicht" at bounding box center [834, 550] width 134 height 15
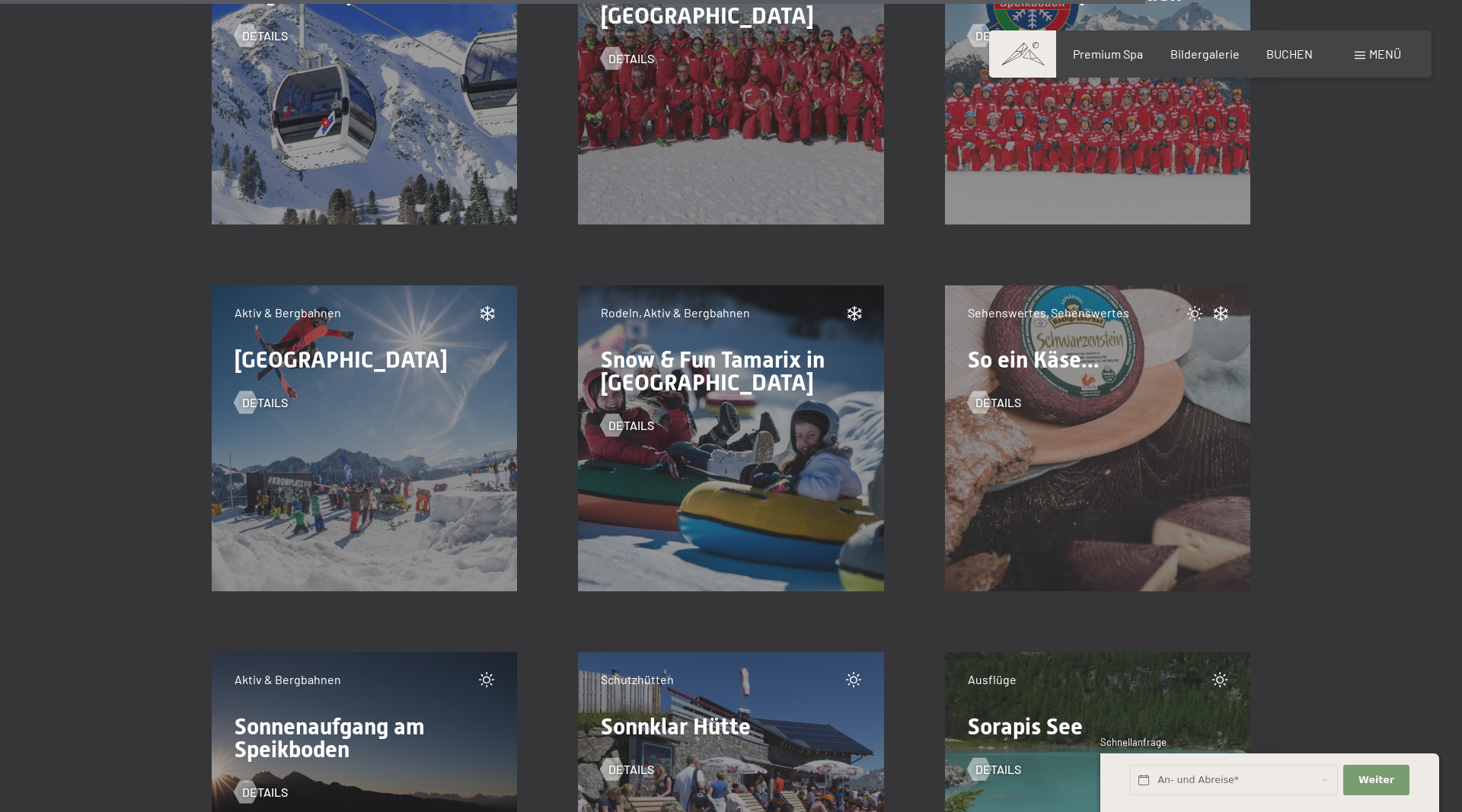
scroll to position [21035, 0]
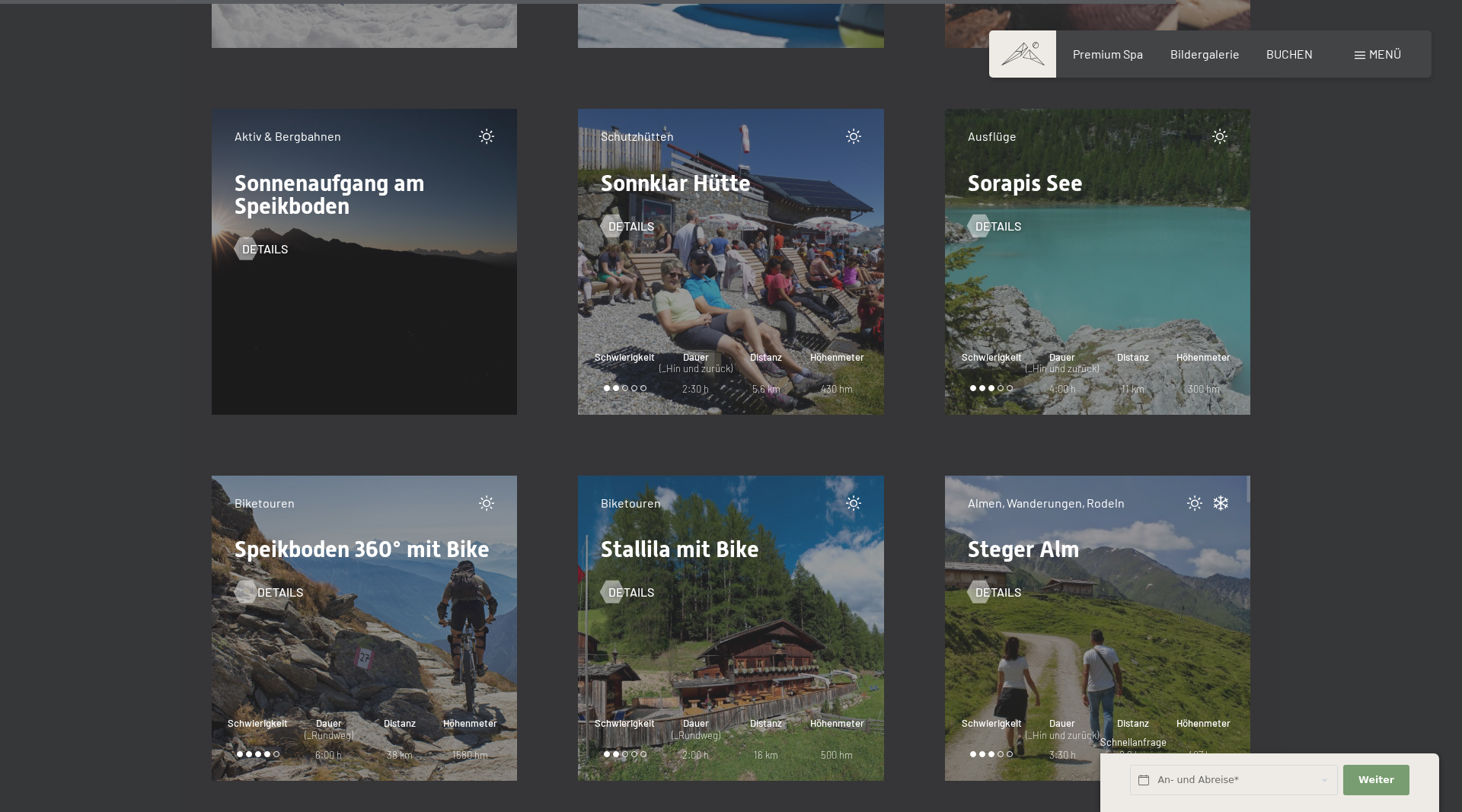
click at [259, 589] on span "Details" at bounding box center [280, 592] width 46 height 17
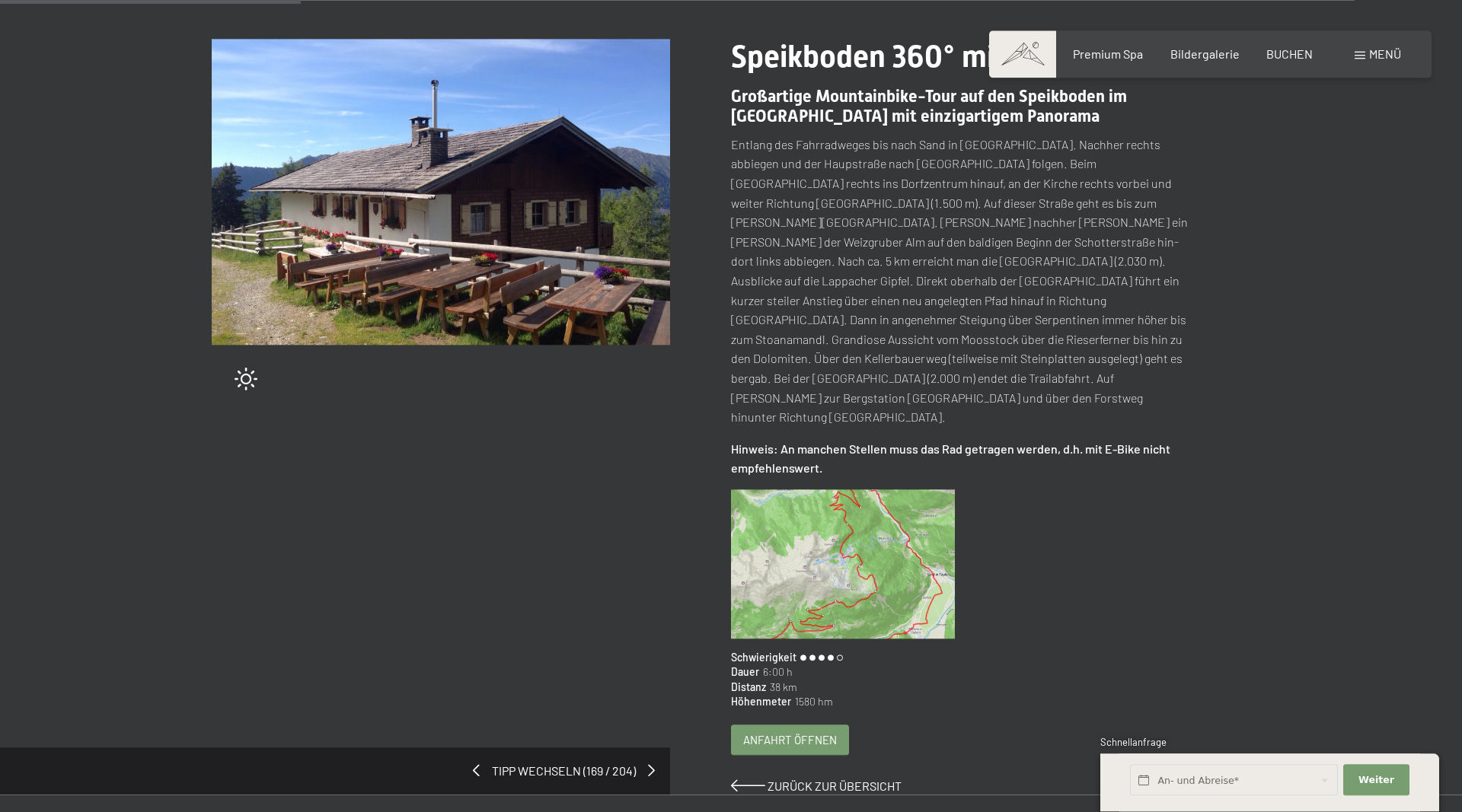
scroll to position [233, 0]
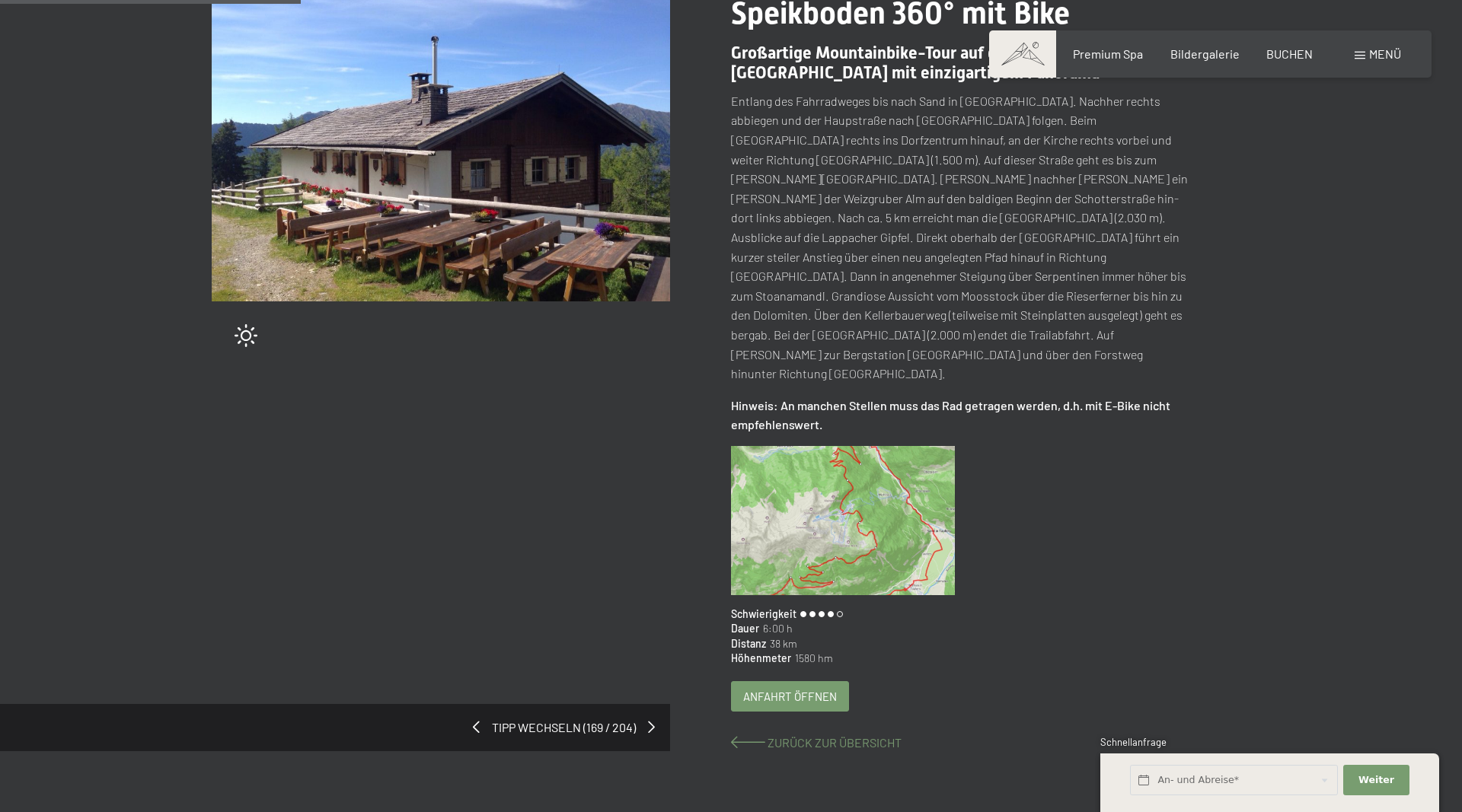
click at [774, 735] on span "Zurück zur Übersicht" at bounding box center [834, 742] width 134 height 15
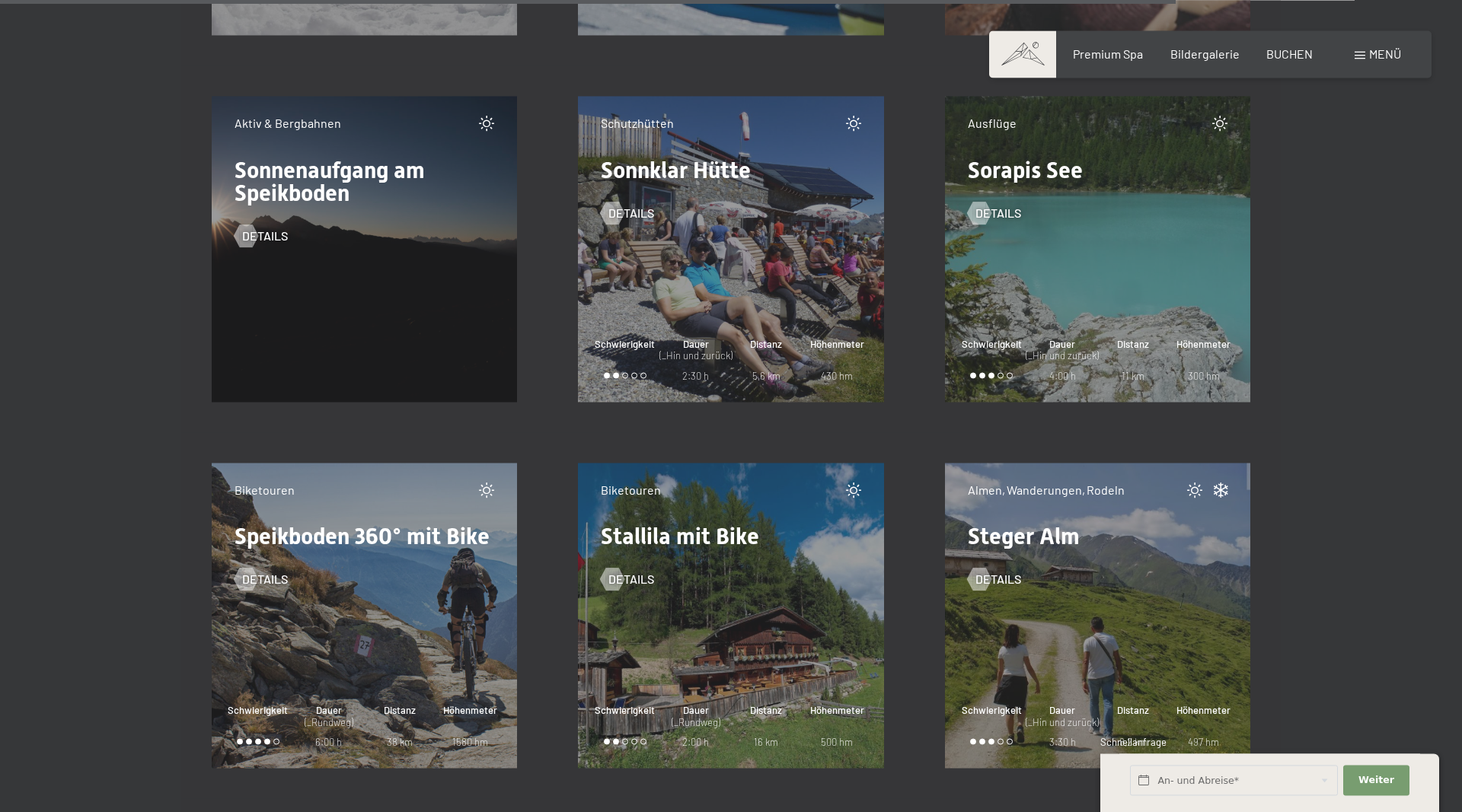
scroll to position [21055, 0]
